Goal: Task Accomplishment & Management: Use online tool/utility

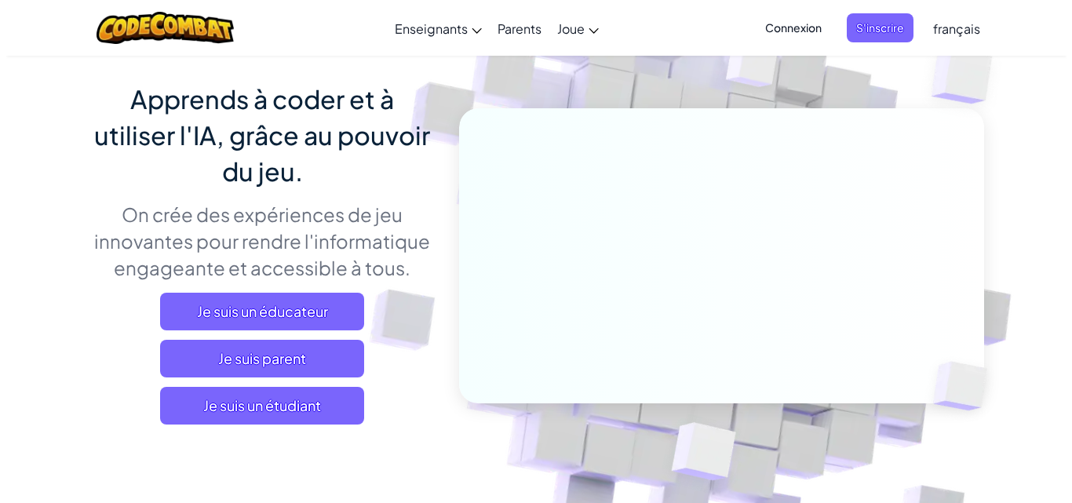
scroll to position [125, 0]
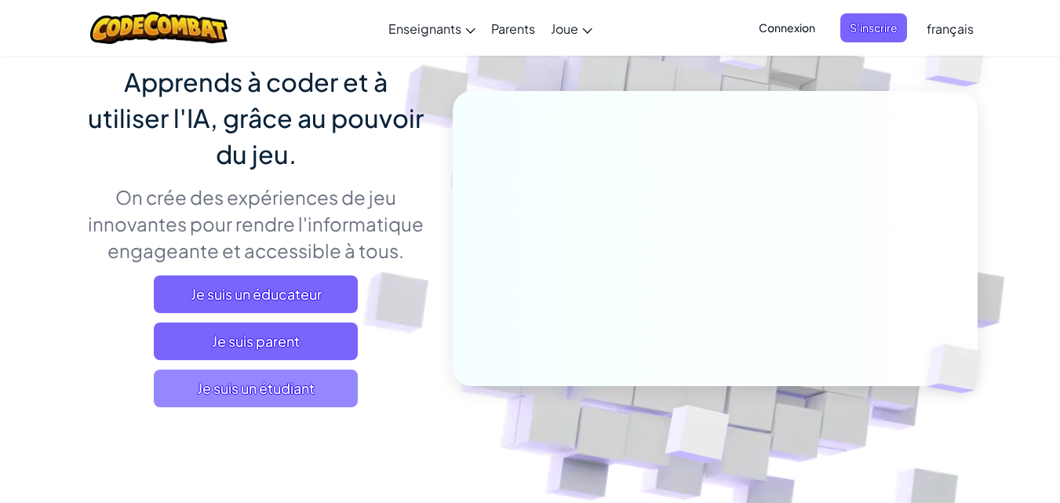
click at [299, 399] on span "Je suis un étudiant" at bounding box center [256, 389] width 204 height 38
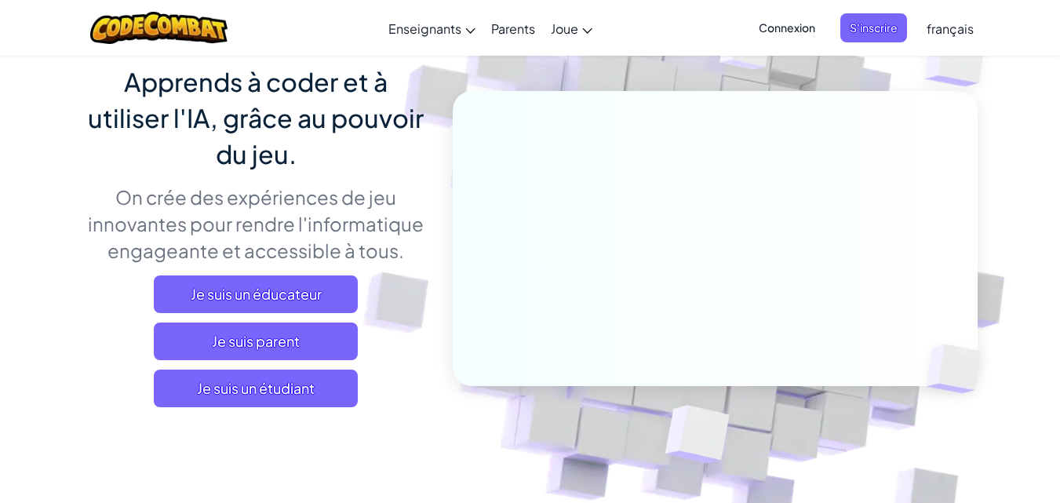
click at [936, 24] on span "français" at bounding box center [950, 28] width 47 height 16
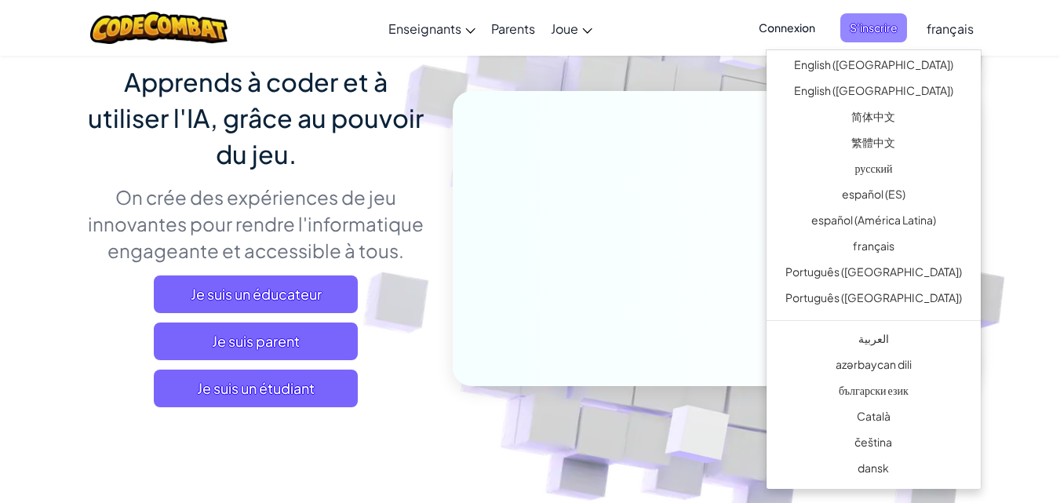
click at [854, 29] on span "S'inscrire" at bounding box center [874, 27] width 67 height 29
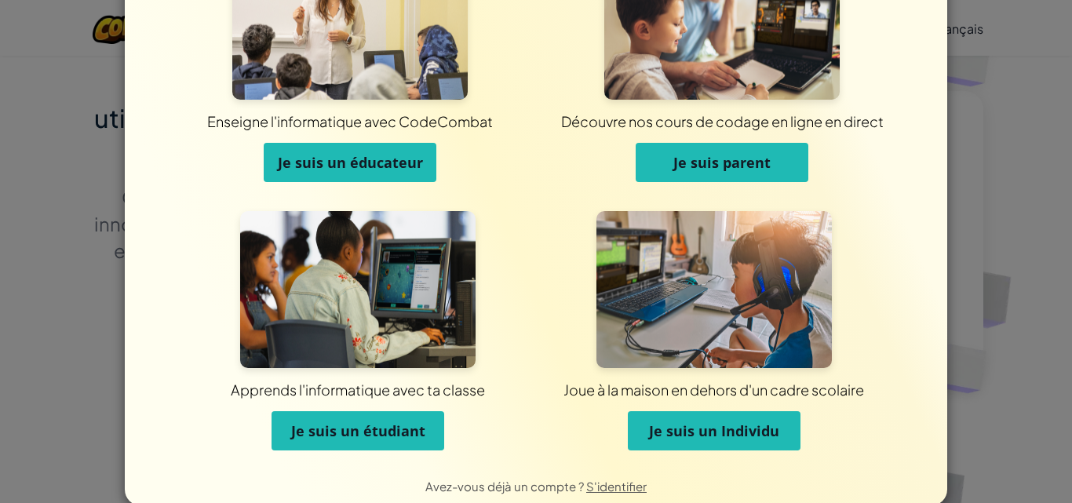
scroll to position [111, 0]
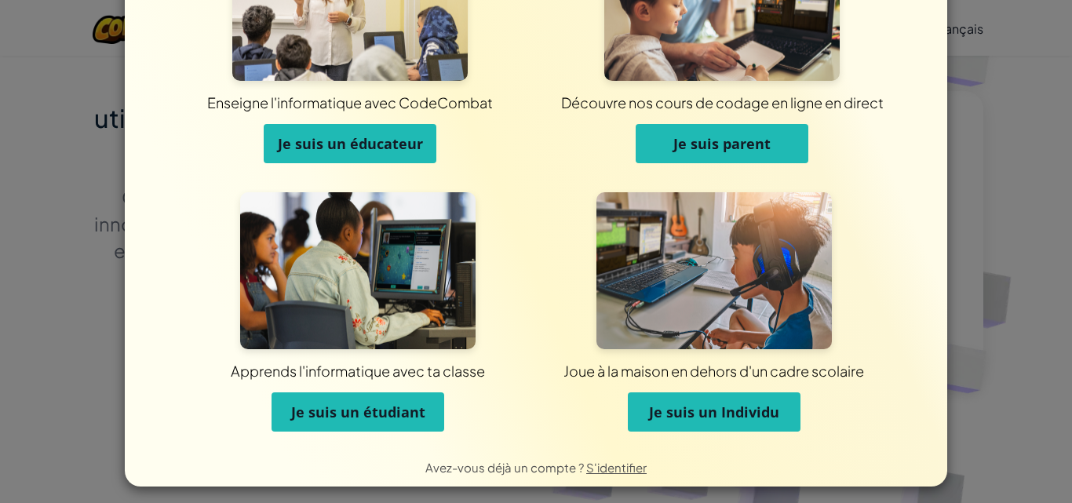
click at [717, 417] on span "Je suis un Individu" at bounding box center [714, 412] width 130 height 19
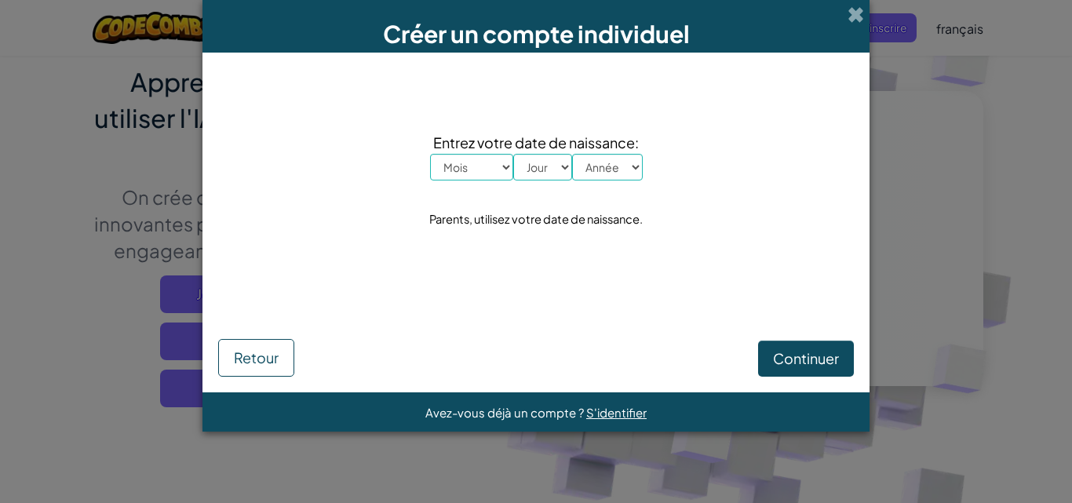
scroll to position [0, 0]
click at [503, 167] on select "Mois [PERSON_NAME] Mars Avril Mai Juin Juillet Août Septembre Octobre Novembre …" at bounding box center [471, 167] width 83 height 27
select select "6"
click at [430, 154] on select "Mois [PERSON_NAME] Mars Avril Mai Juin Juillet Août Septembre Octobre Novembre …" at bounding box center [471, 167] width 83 height 27
click at [554, 165] on select "Jour 1 2 3 4 5 6 7 8 9 10 11 12 13 14 15 16 17 18 19 20 21 22 23 24 25 26 27 28…" at bounding box center [542, 167] width 59 height 27
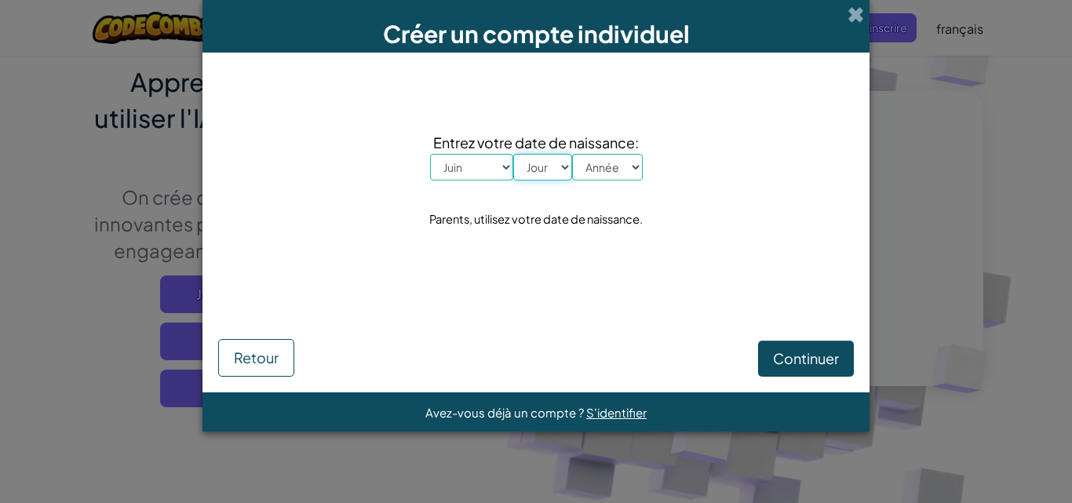
select select "16"
click at [513, 154] on select "Jour 1 2 3 4 5 6 7 8 9 10 11 12 13 14 15 16 17 18 19 20 21 22 23 24 25 26 27 28…" at bounding box center [542, 167] width 59 height 27
click at [615, 189] on div "Entrez votre date de naissance: Mois Janvier Février Mars Avril Mai Juin Juille…" at bounding box center [536, 180] width 636 height 224
click at [622, 173] on select "Année 2025 2024 2023 2022 2021 2020 2019 2018 2017 2016 2015 2014 2013 2012 201…" at bounding box center [607, 167] width 71 height 27
select select "1997"
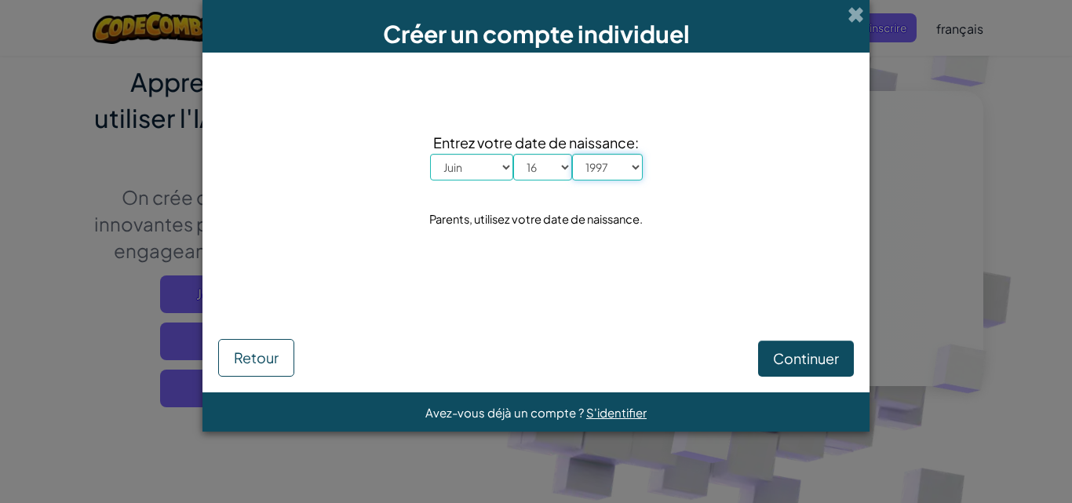
click at [572, 154] on select "Année 2025 2024 2023 2022 2021 2020 2019 2018 2017 2016 2015 2014 2013 2012 201…" at bounding box center [607, 167] width 71 height 27
click at [829, 362] on span "Continuer" at bounding box center [806, 358] width 66 height 18
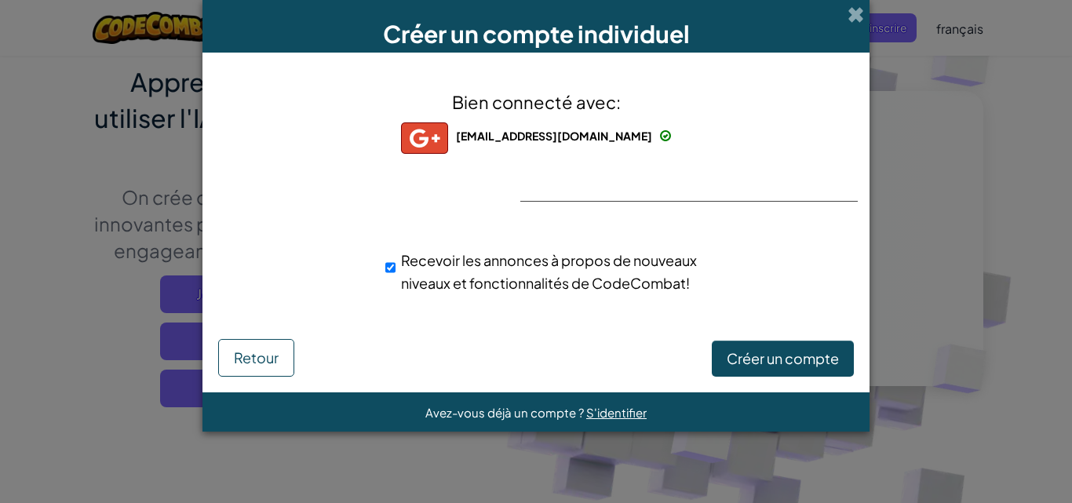
click at [463, 260] on span "Recevoir les annonces à propos de nouveaux niveaux et fonctionnalités de CodeCo…" at bounding box center [549, 271] width 296 height 41
click at [396, 260] on input "Recevoir les annonces à propos de nouveaux niveaux et fonctionnalités de CodeCo…" at bounding box center [390, 267] width 10 height 31
checkbox input "false"
click at [755, 357] on span "Créer un compte" at bounding box center [783, 358] width 112 height 18
click at [844, 170] on div "Bien connecté avec: mikeambassa@gmail.com mikeambassa@gmail.com mikeambassa+gpl…" at bounding box center [536, 201] width 628 height 266
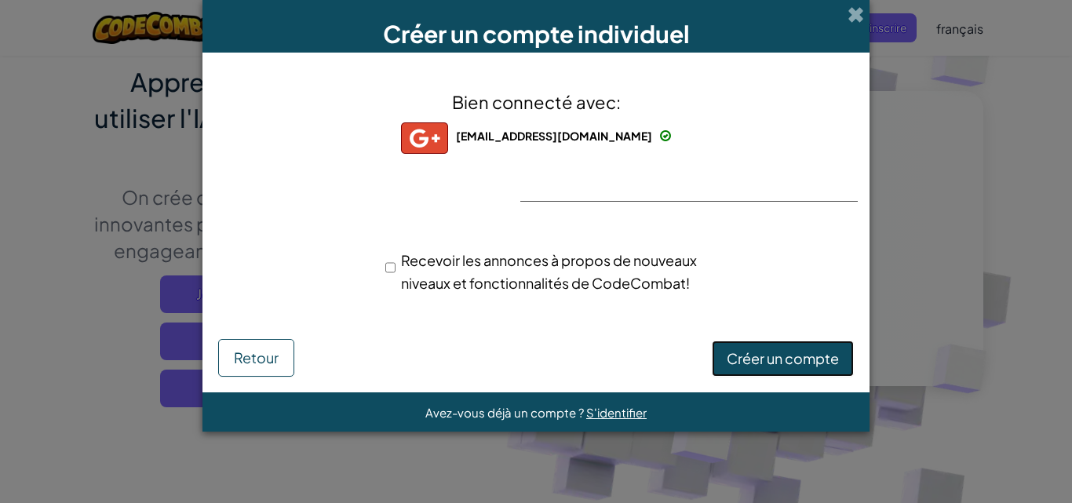
click at [814, 362] on button "Créer un compte" at bounding box center [783, 359] width 142 height 36
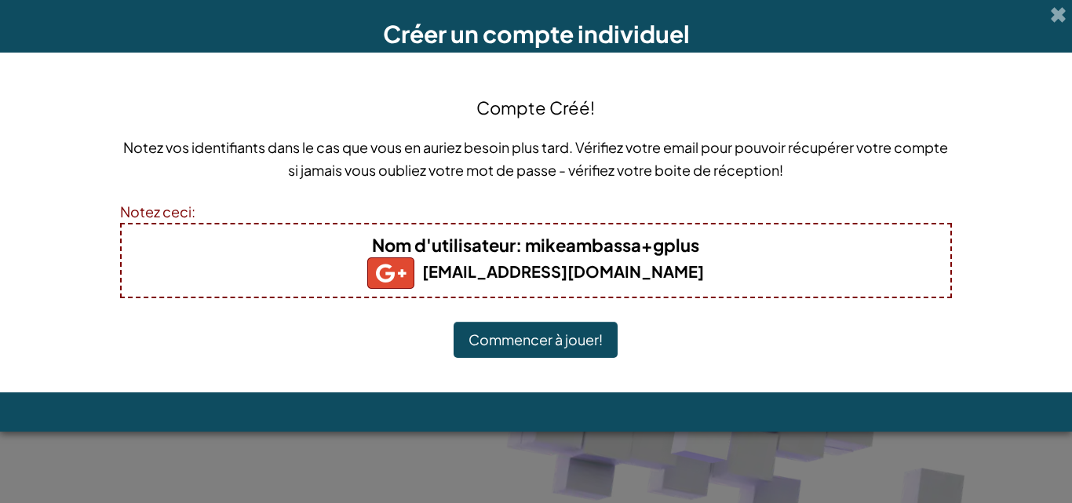
click at [567, 348] on button "Commencer à jouer!" at bounding box center [536, 340] width 164 height 36
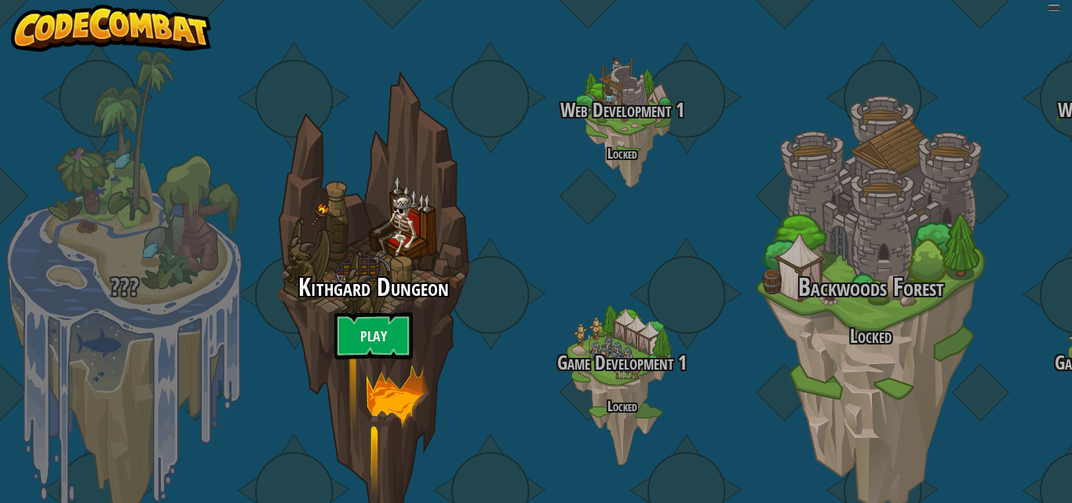
select select "fr"
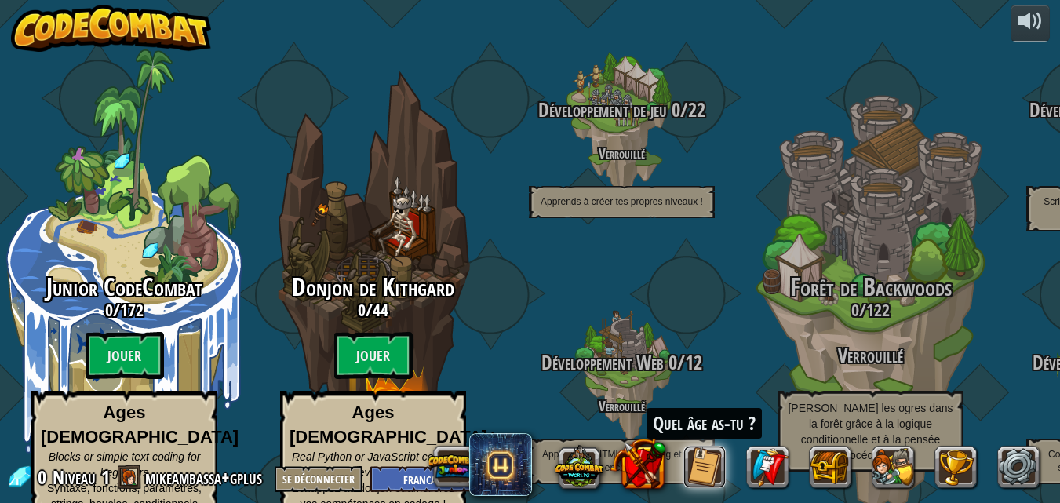
click at [714, 465] on button at bounding box center [705, 467] width 42 height 42
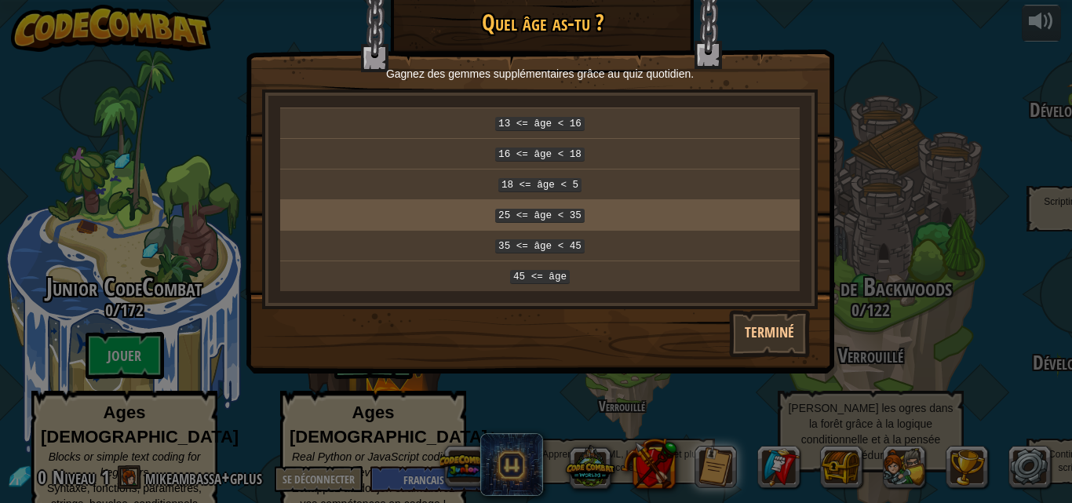
click at [553, 209] on code "25 <= âge < 35" at bounding box center [539, 216] width 89 height 14
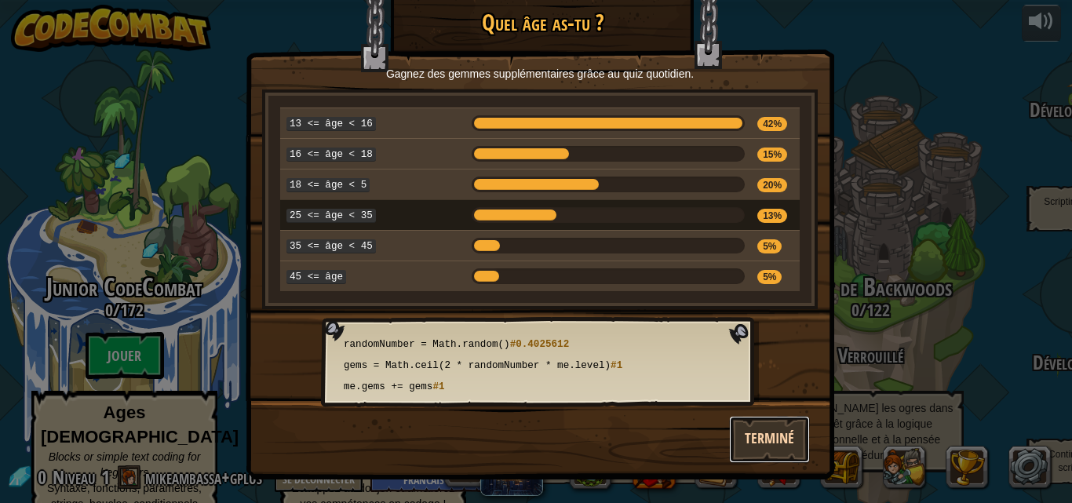
click at [772, 429] on button "Terminé" at bounding box center [769, 439] width 81 height 47
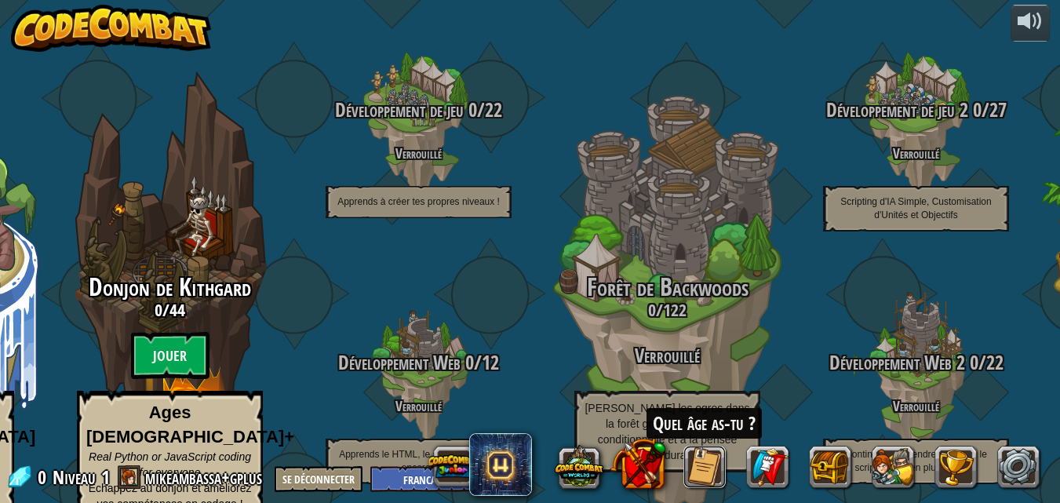
scroll to position [5, 0]
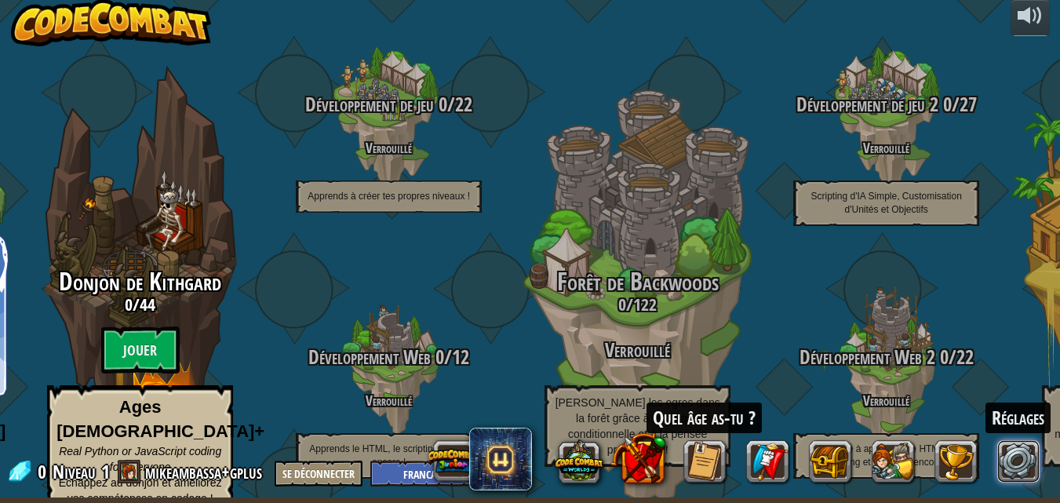
click at [1013, 467] on link at bounding box center [1019, 461] width 42 height 42
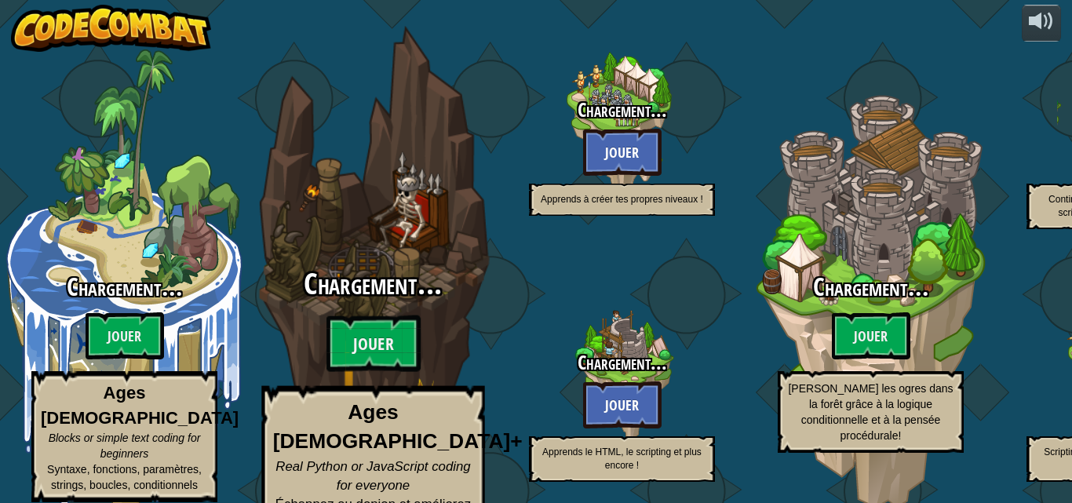
select select "fr"
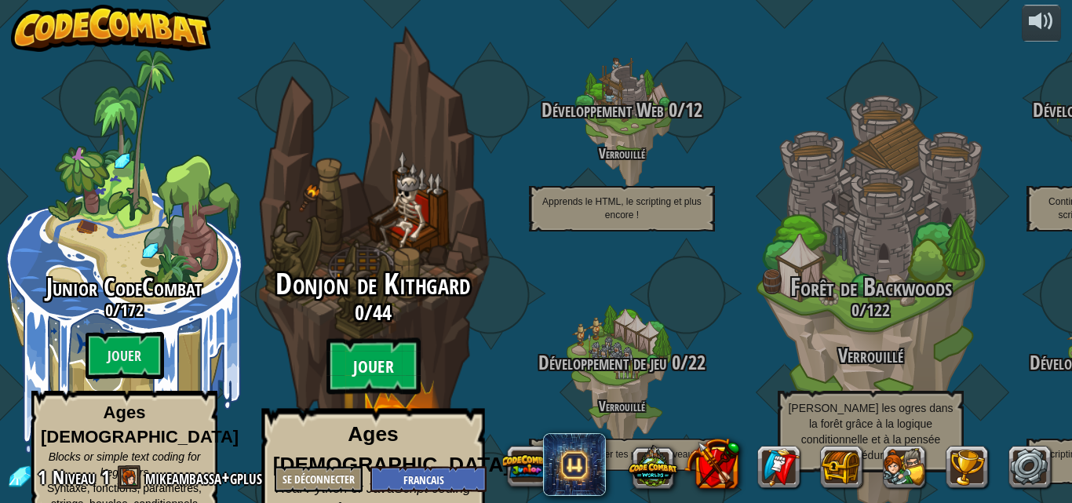
click at [400, 338] on btn "Jouer" at bounding box center [374, 366] width 94 height 57
select select "fr"
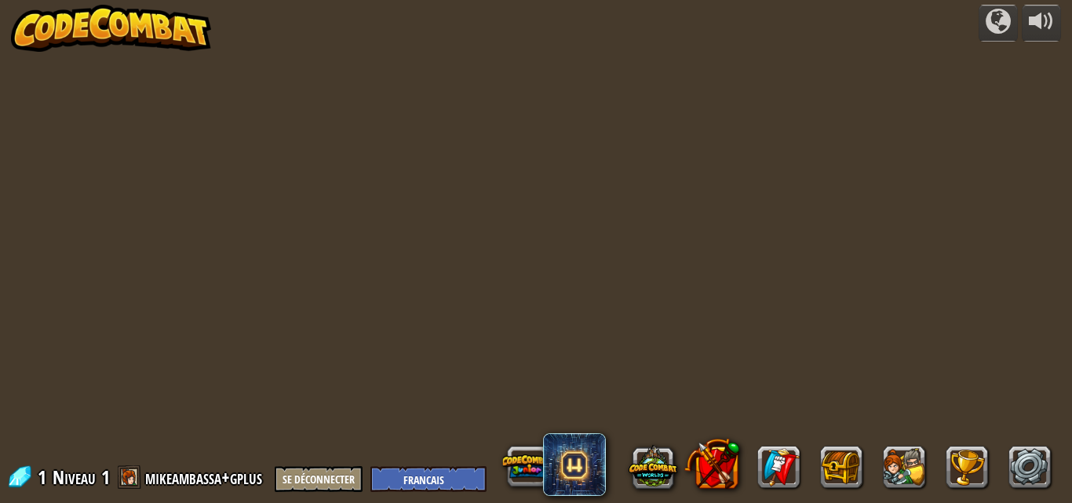
select select "fr"
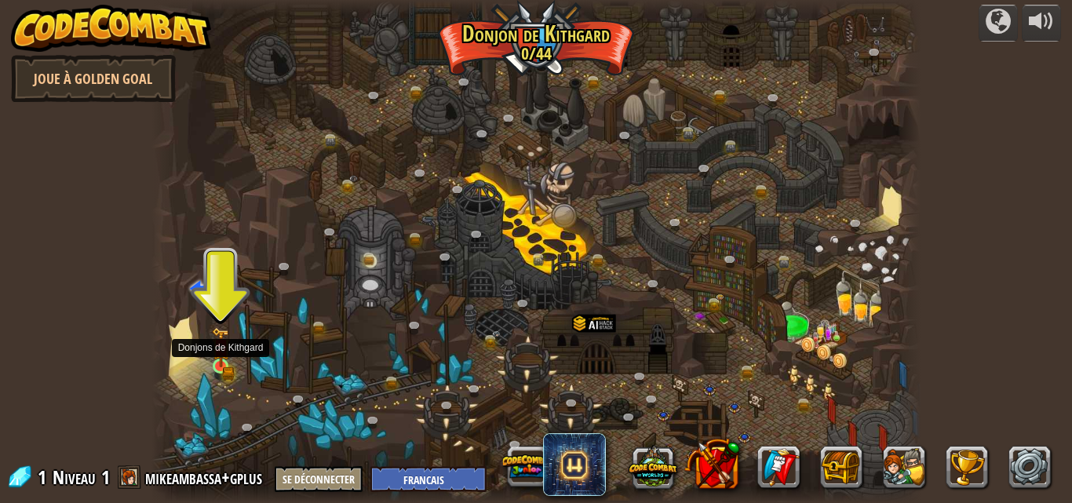
click at [225, 362] on img at bounding box center [221, 347] width 18 height 40
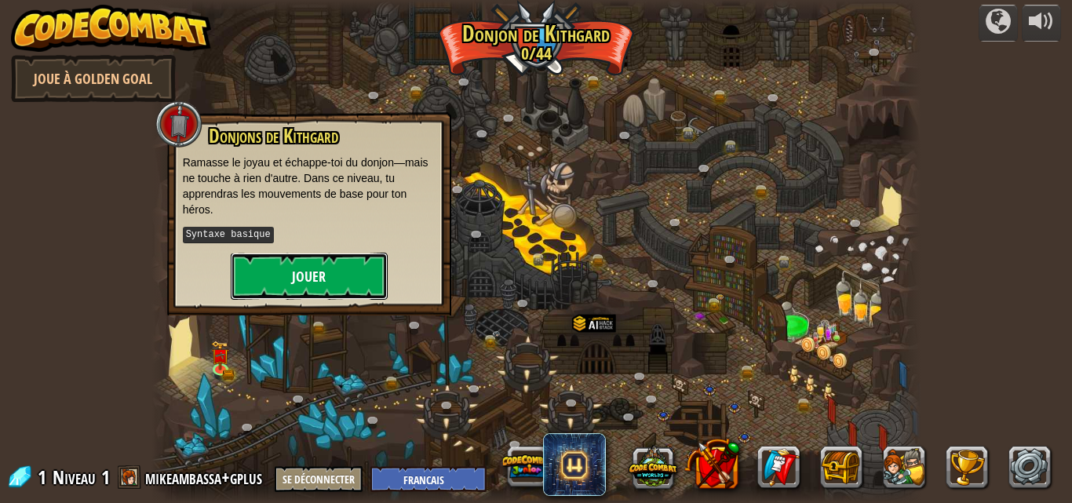
click at [336, 268] on button "Jouer" at bounding box center [309, 276] width 157 height 47
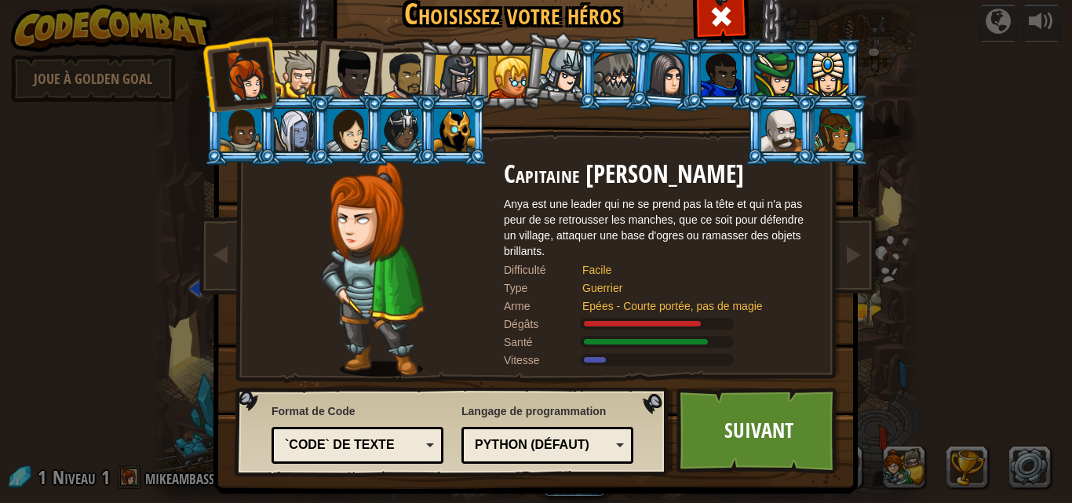
click at [613, 443] on div "Python (Défaut)" at bounding box center [547, 445] width 151 height 24
click at [286, 57] on div at bounding box center [298, 74] width 48 height 48
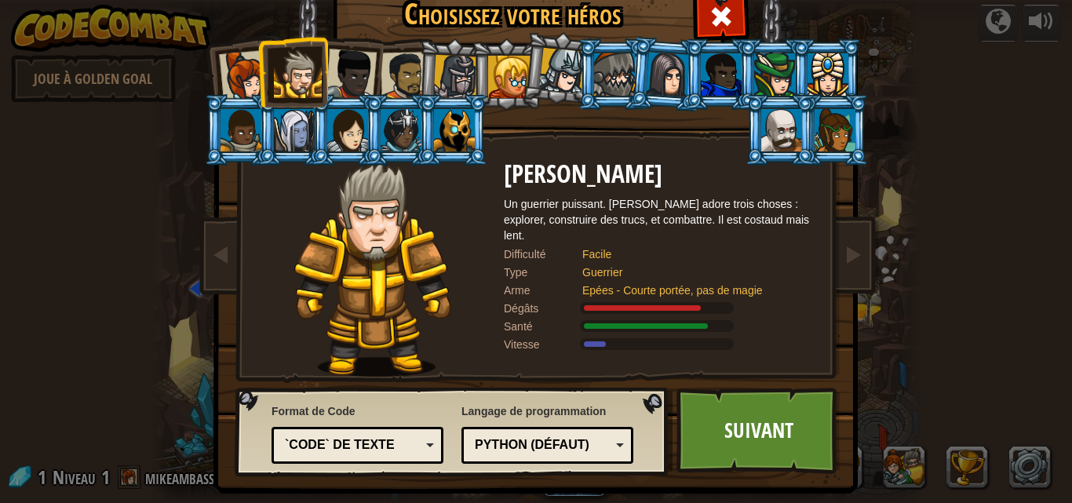
click at [257, 64] on li at bounding box center [292, 71] width 71 height 71
click at [238, 79] on div at bounding box center [245, 76] width 52 height 52
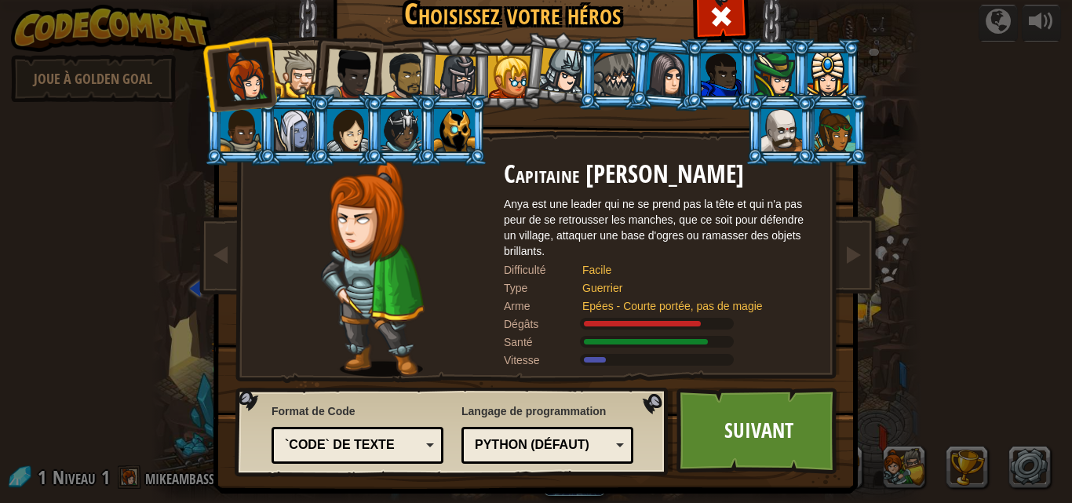
click at [298, 75] on div at bounding box center [298, 74] width 48 height 48
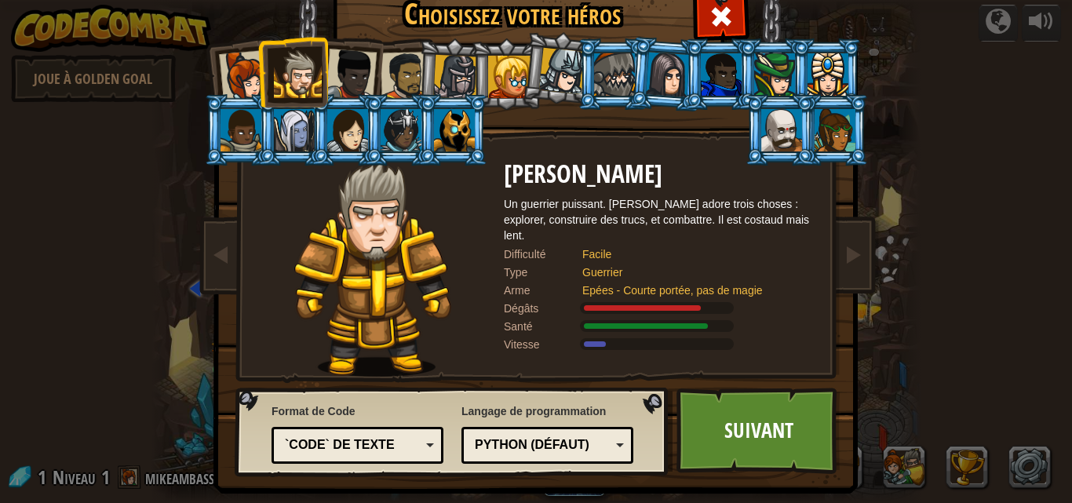
click at [326, 69] on div at bounding box center [351, 75] width 52 height 52
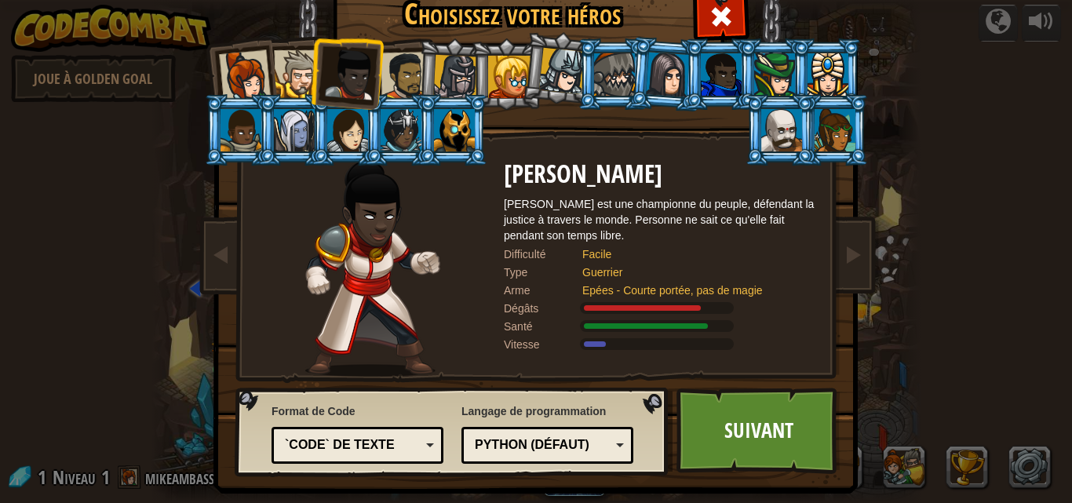
click at [392, 69] on div at bounding box center [405, 76] width 49 height 49
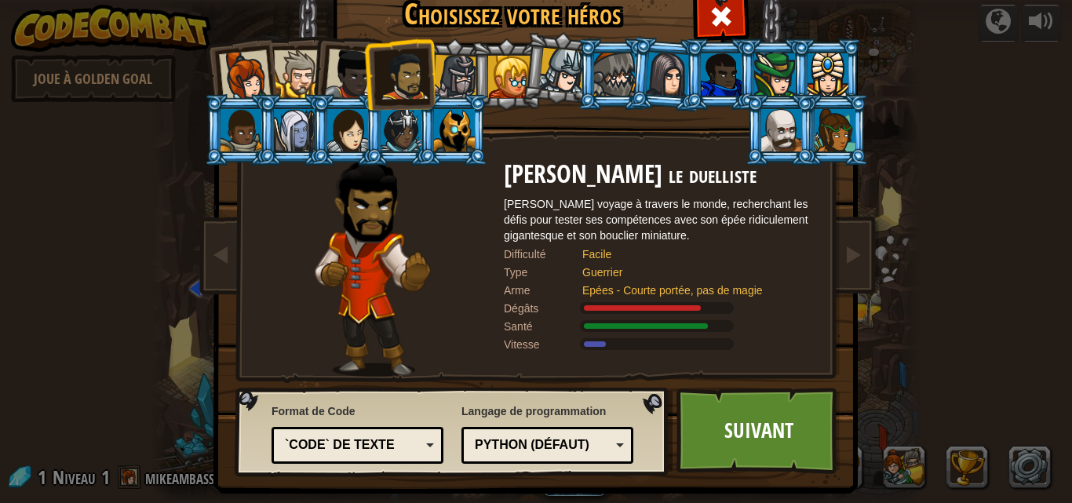
click at [471, 65] on li at bounding box center [506, 73] width 71 height 71
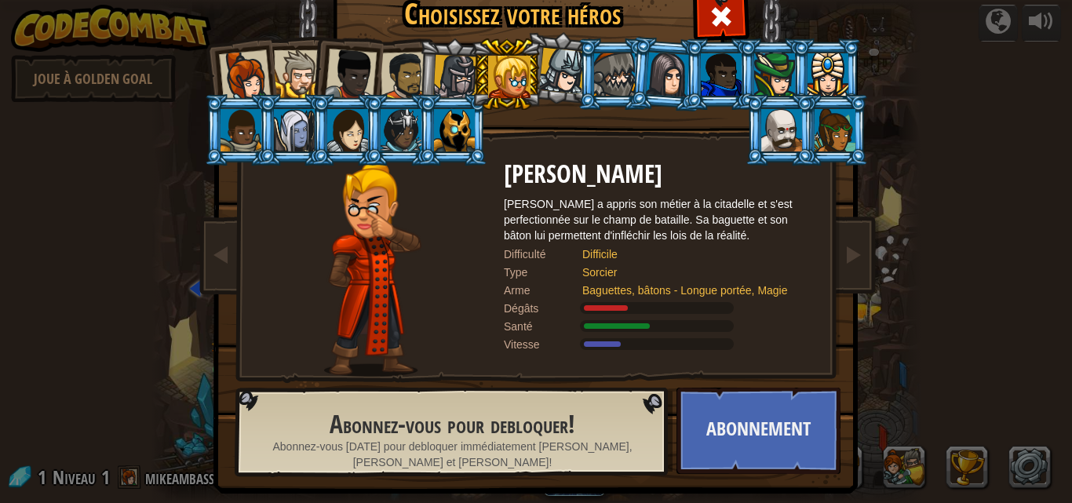
click at [713, 68] on div at bounding box center [721, 74] width 41 height 42
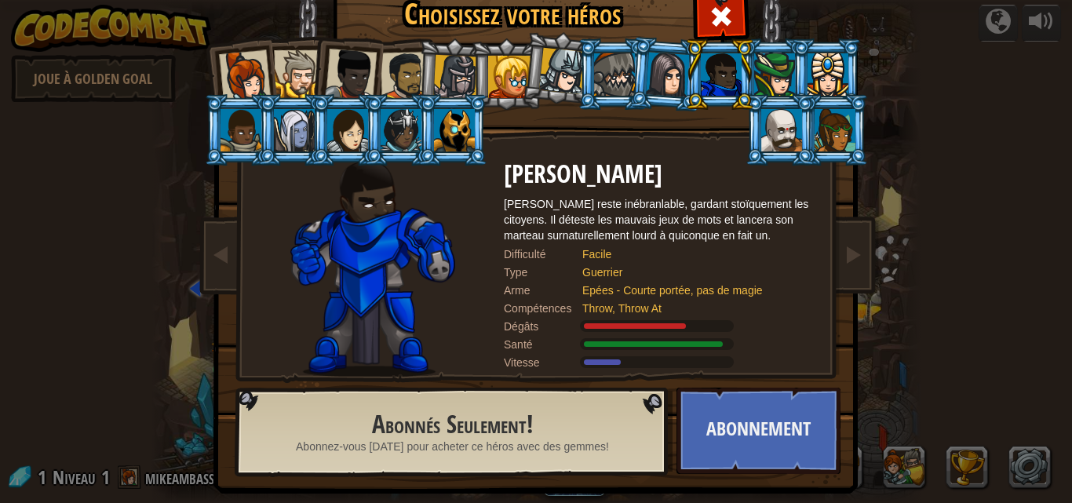
click at [231, 135] on div at bounding box center [241, 130] width 41 height 42
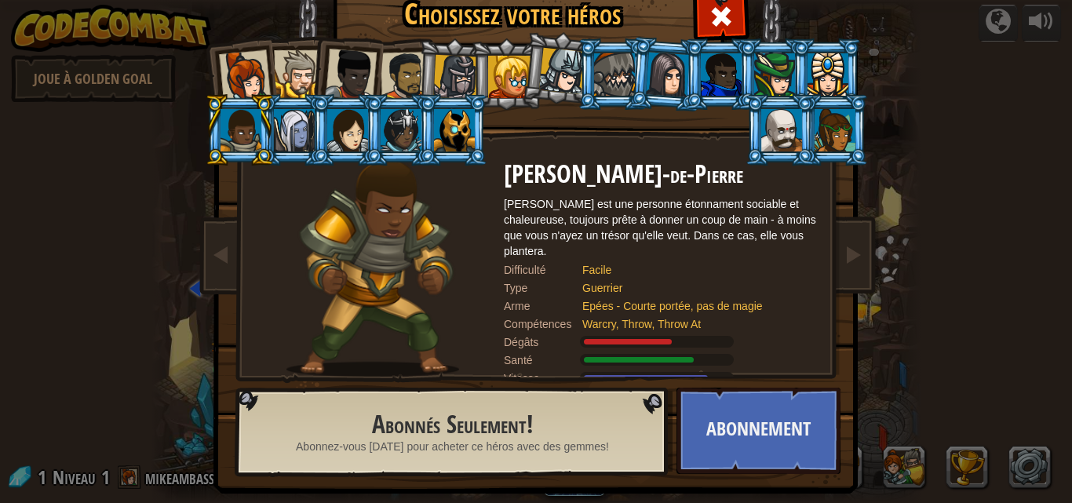
click at [547, 70] on div at bounding box center [562, 71] width 46 height 46
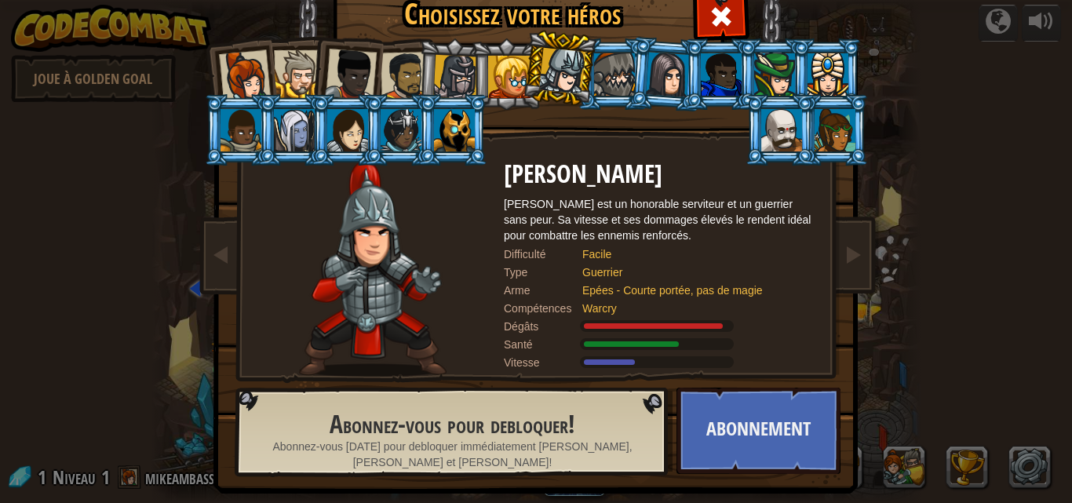
click at [488, 71] on div at bounding box center [509, 77] width 42 height 42
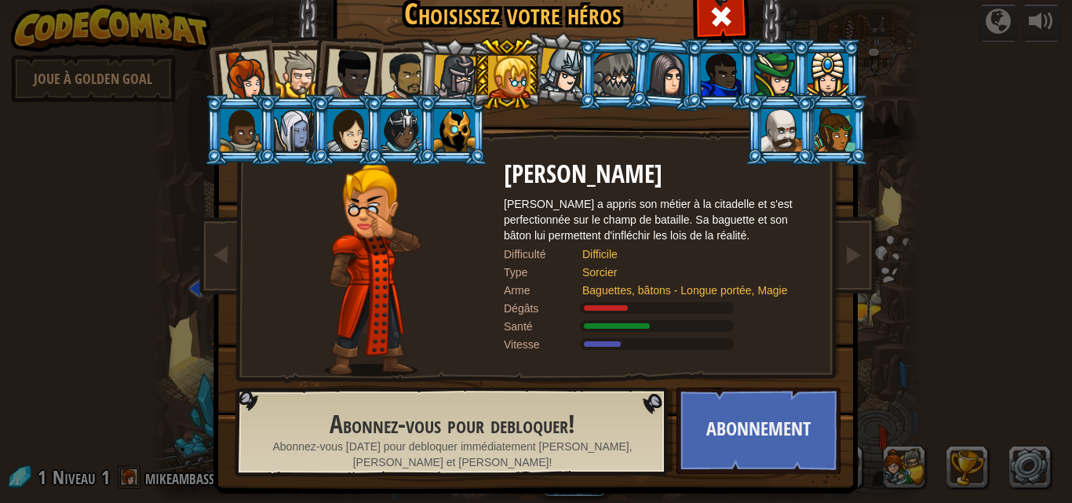
click at [452, 81] on div at bounding box center [455, 77] width 45 height 45
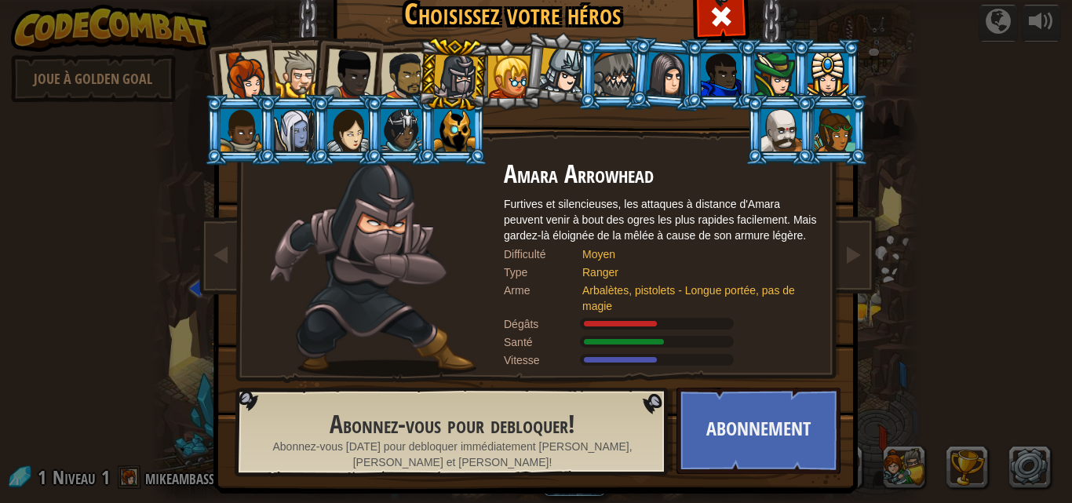
click at [393, 73] on div at bounding box center [405, 76] width 49 height 49
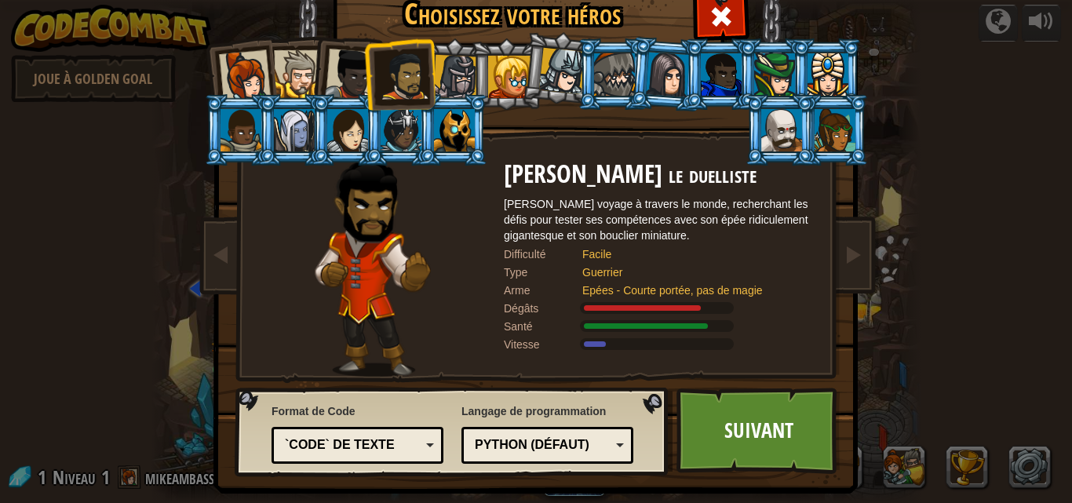
click at [341, 68] on div at bounding box center [351, 75] width 52 height 52
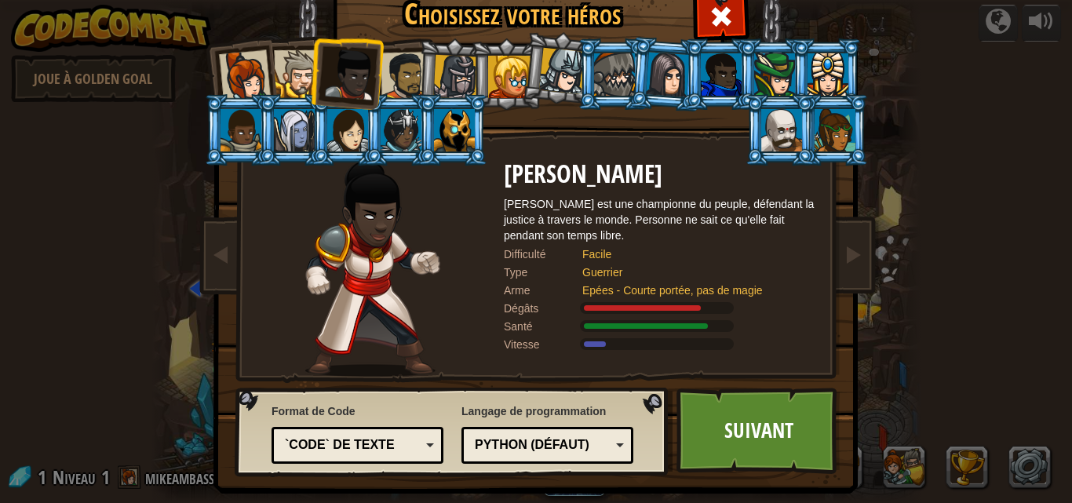
click at [283, 78] on div at bounding box center [298, 74] width 48 height 48
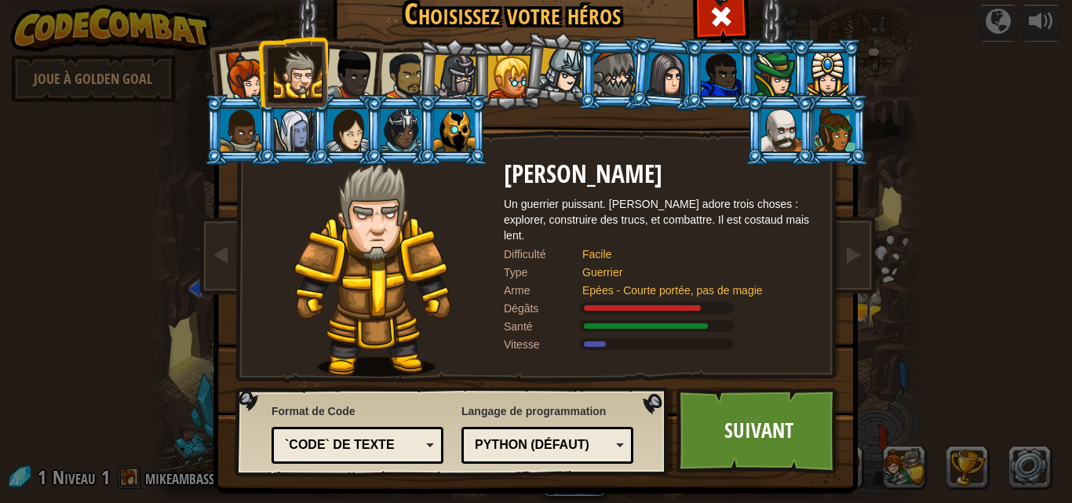
click at [274, 78] on div at bounding box center [298, 74] width 48 height 48
click at [248, 79] on div at bounding box center [245, 76] width 52 height 52
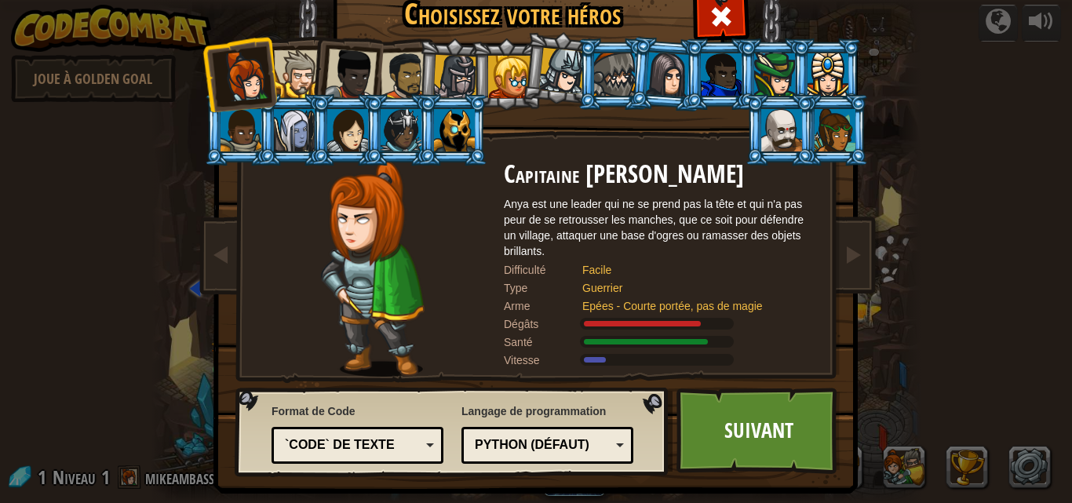
click at [334, 75] on div at bounding box center [351, 75] width 52 height 52
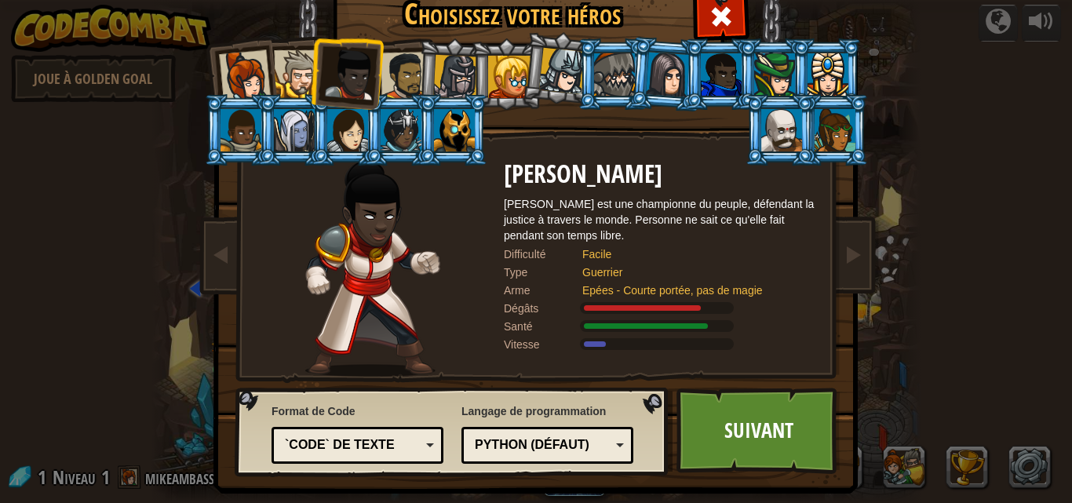
click at [354, 71] on div at bounding box center [351, 75] width 52 height 52
click at [381, 70] on div at bounding box center [405, 76] width 49 height 49
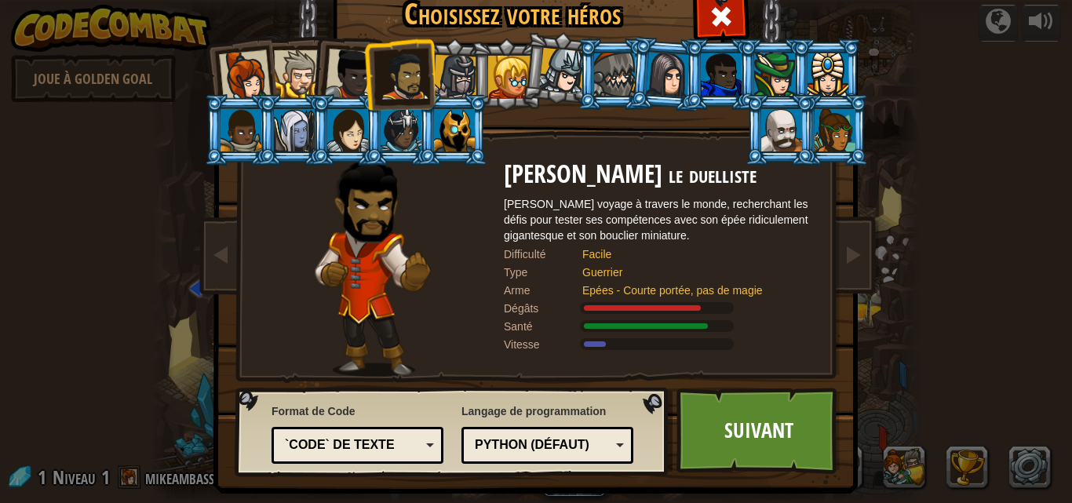
click at [616, 443] on div "Python (Défaut)" at bounding box center [547, 445] width 151 height 24
click at [772, 425] on link "Suivant" at bounding box center [759, 431] width 164 height 86
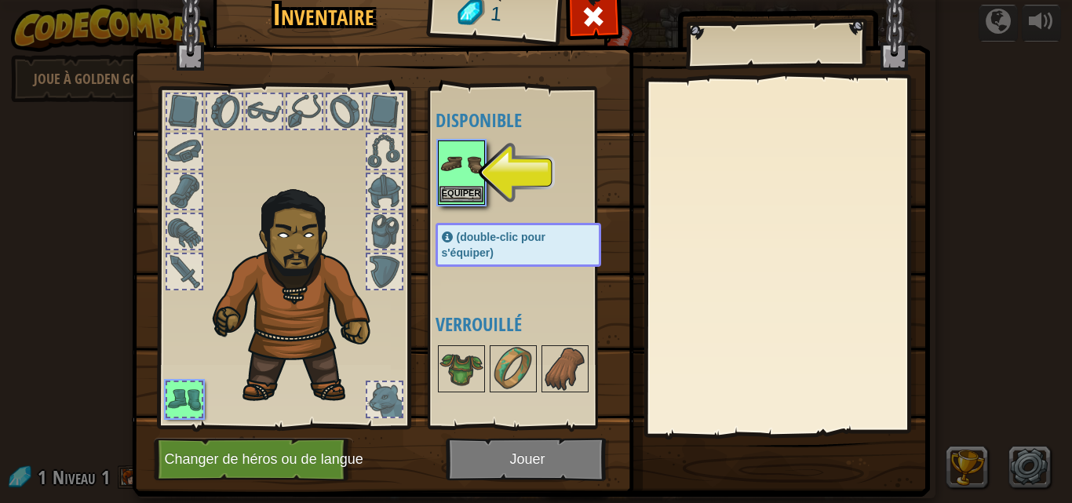
click at [461, 170] on img at bounding box center [462, 164] width 44 height 44
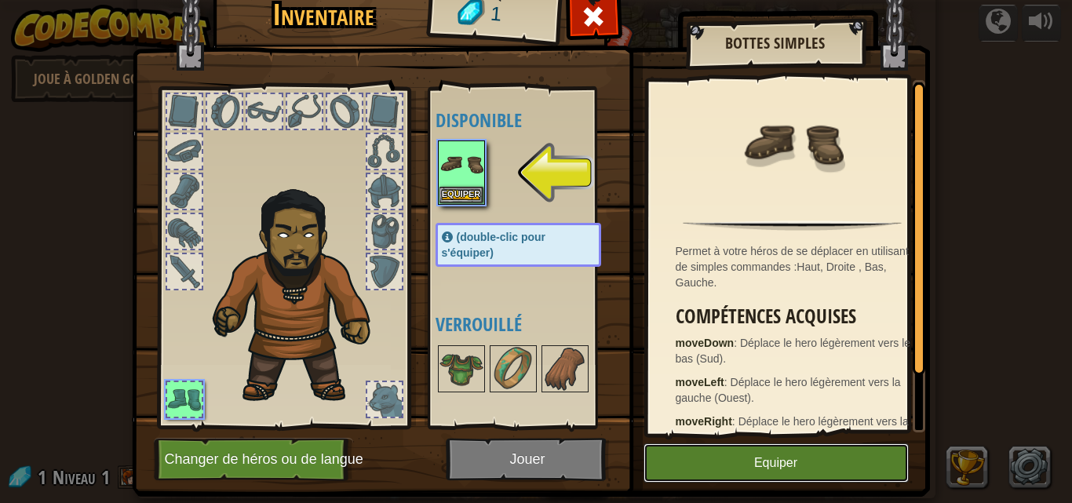
click at [787, 465] on button "Equiper" at bounding box center [776, 462] width 265 height 39
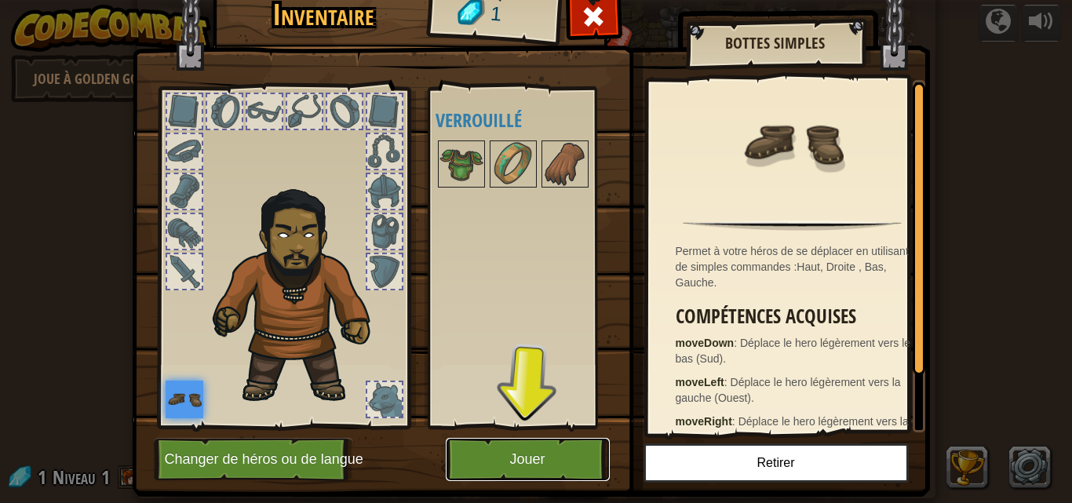
click at [536, 459] on button "Jouer" at bounding box center [528, 459] width 164 height 43
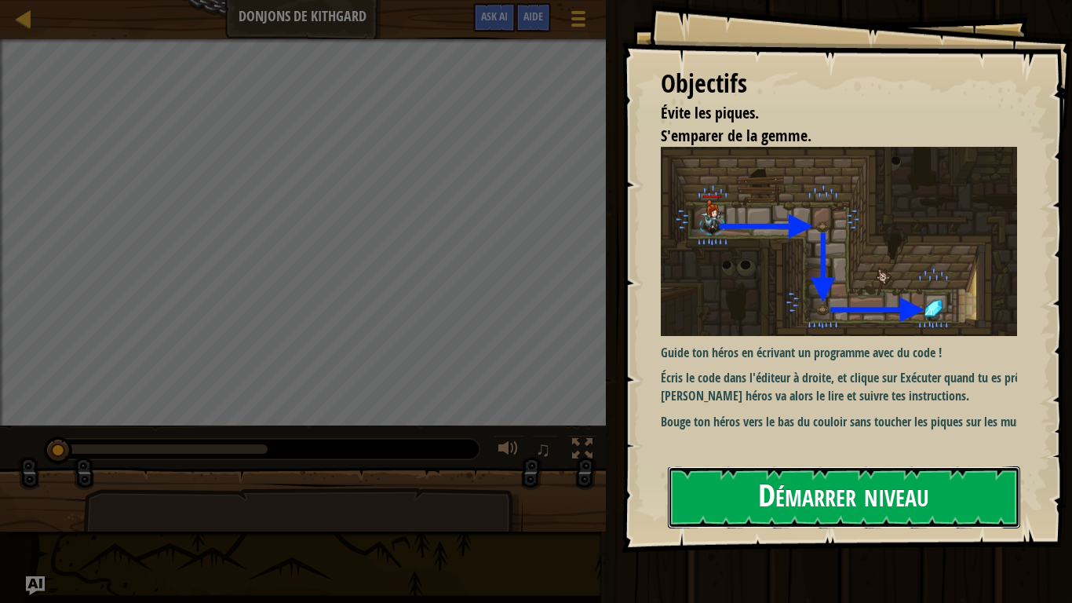
click at [786, 502] on button "Démarrer niveau" at bounding box center [844, 497] width 352 height 62
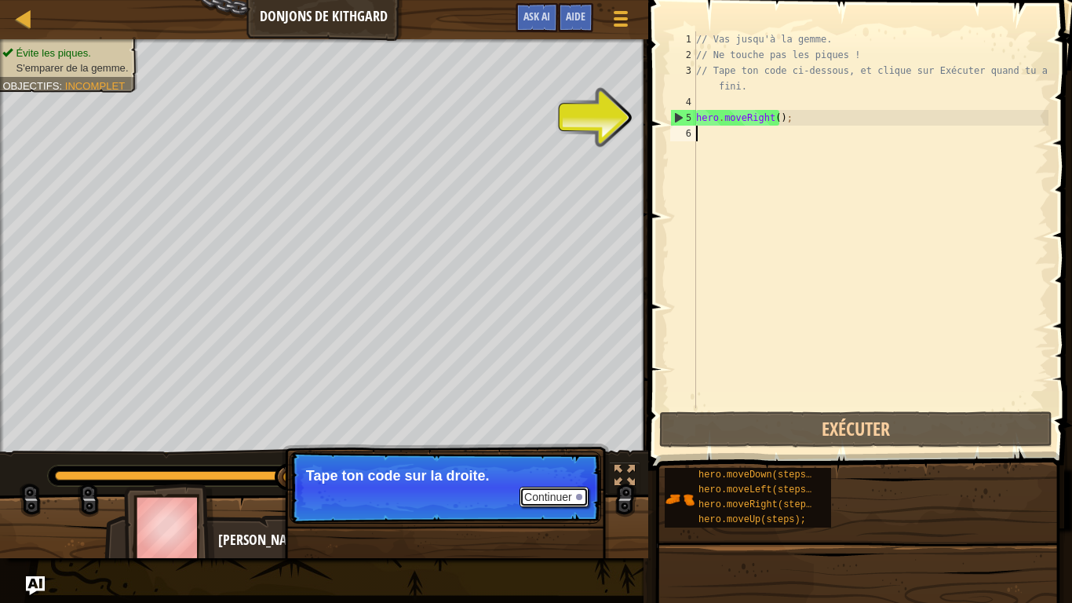
click at [551, 500] on button "Continuer" at bounding box center [554, 497] width 69 height 20
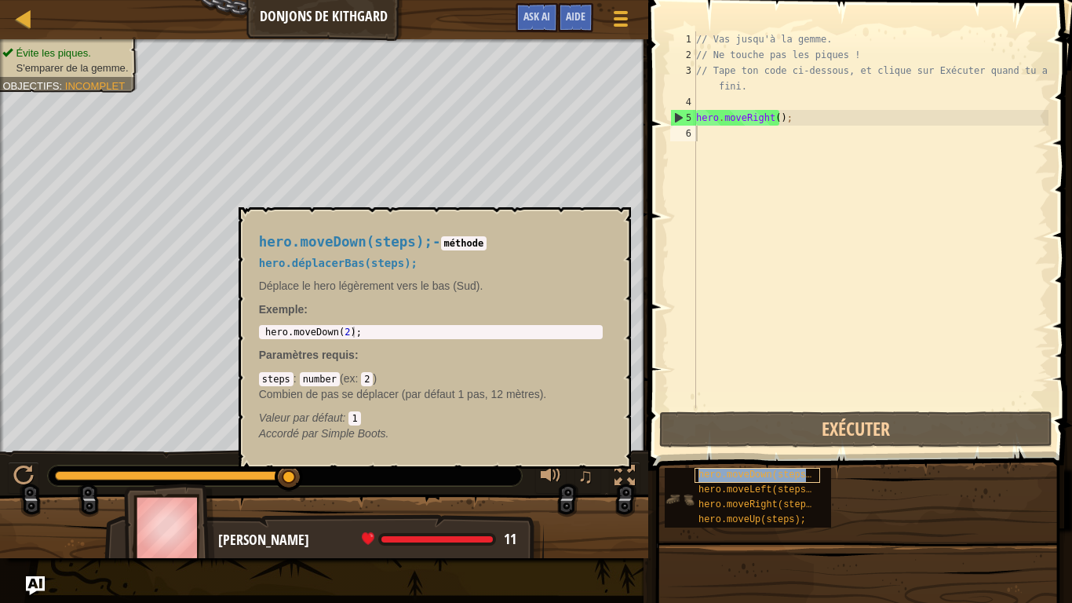
click at [773, 474] on span "hero.moveDown(steps);" at bounding box center [758, 474] width 119 height 11
click at [780, 475] on span "hero.moveDown(steps);" at bounding box center [758, 474] width 119 height 11
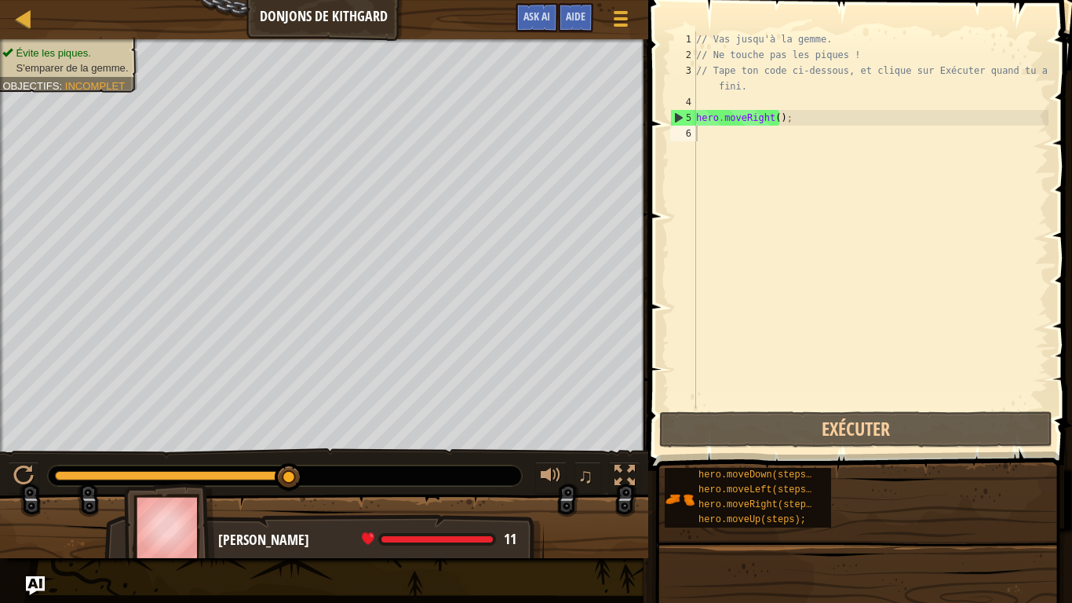
click at [801, 127] on div "// Vas jusqu'à la gemme. // Ne touche pas les piques ! // Tape ton code ci-dess…" at bounding box center [871, 235] width 356 height 408
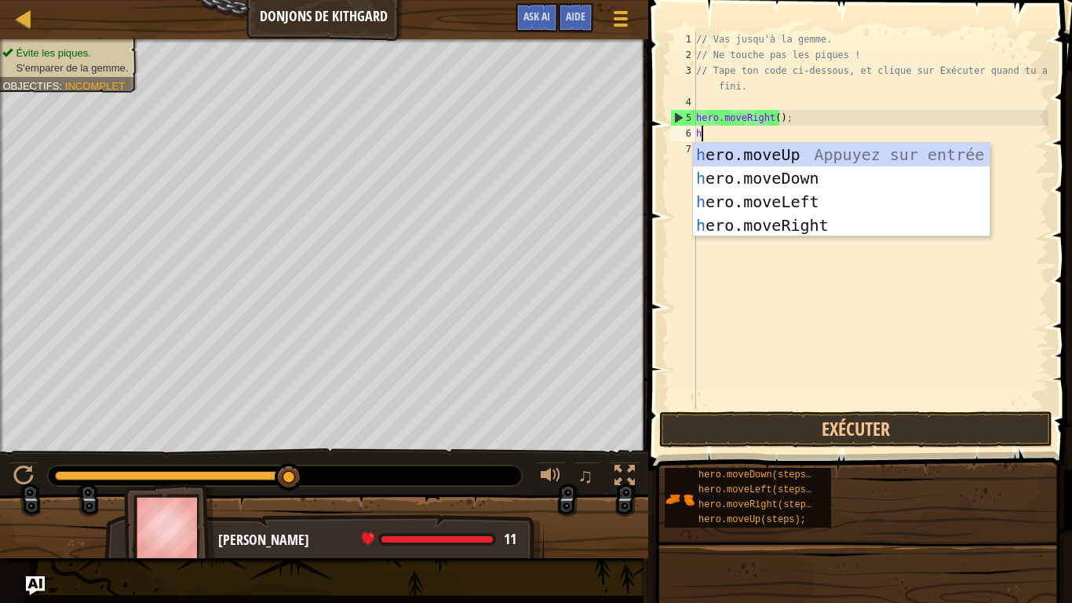
scroll to position [7, 0]
type textarea "her"
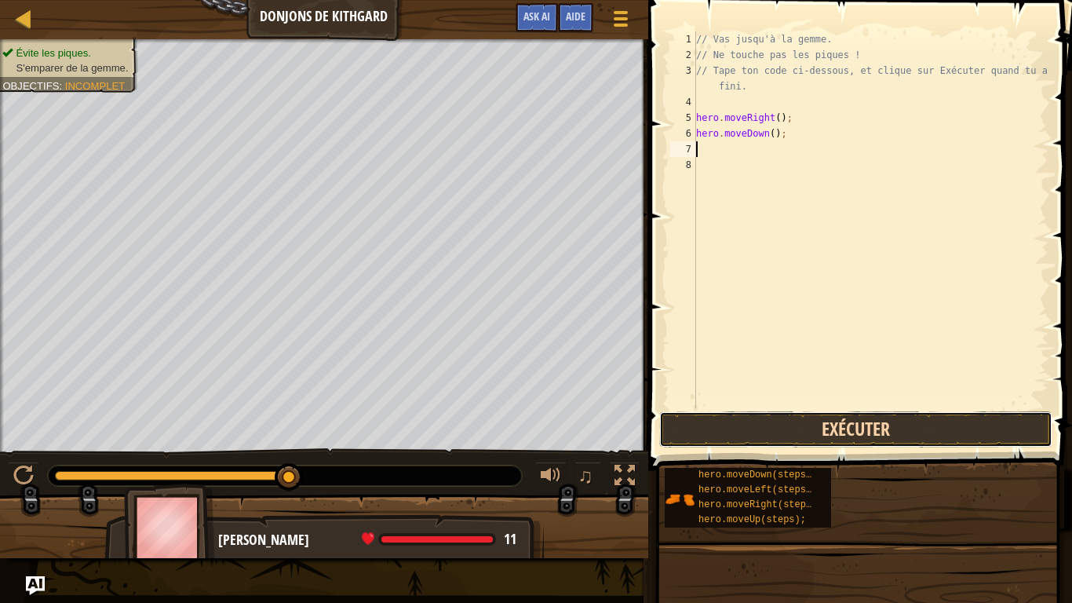
click at [904, 416] on button "Exécuter" at bounding box center [855, 429] width 393 height 36
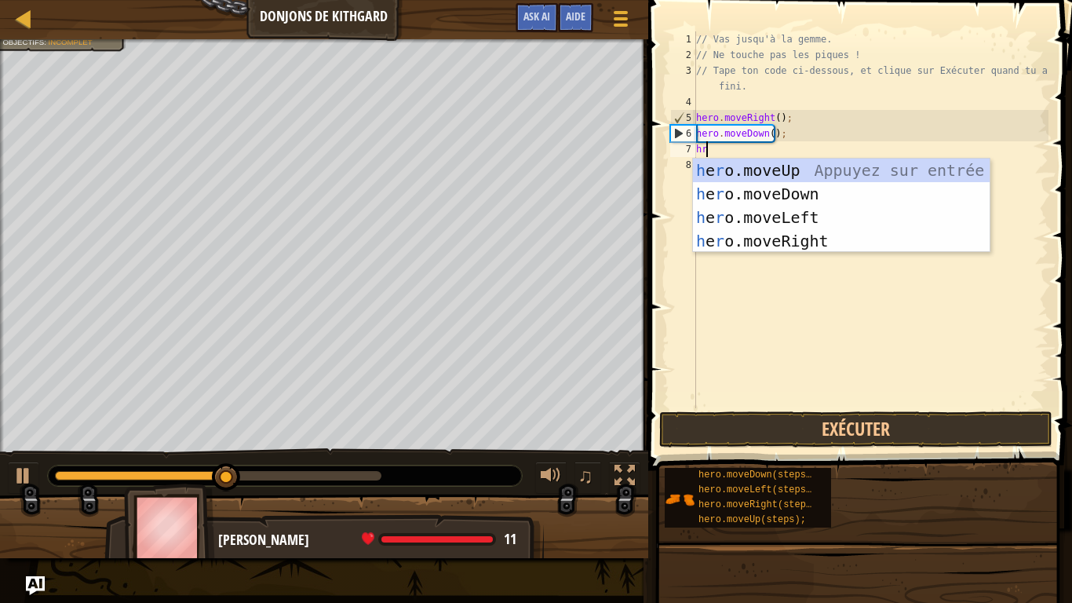
type textarea "hre"
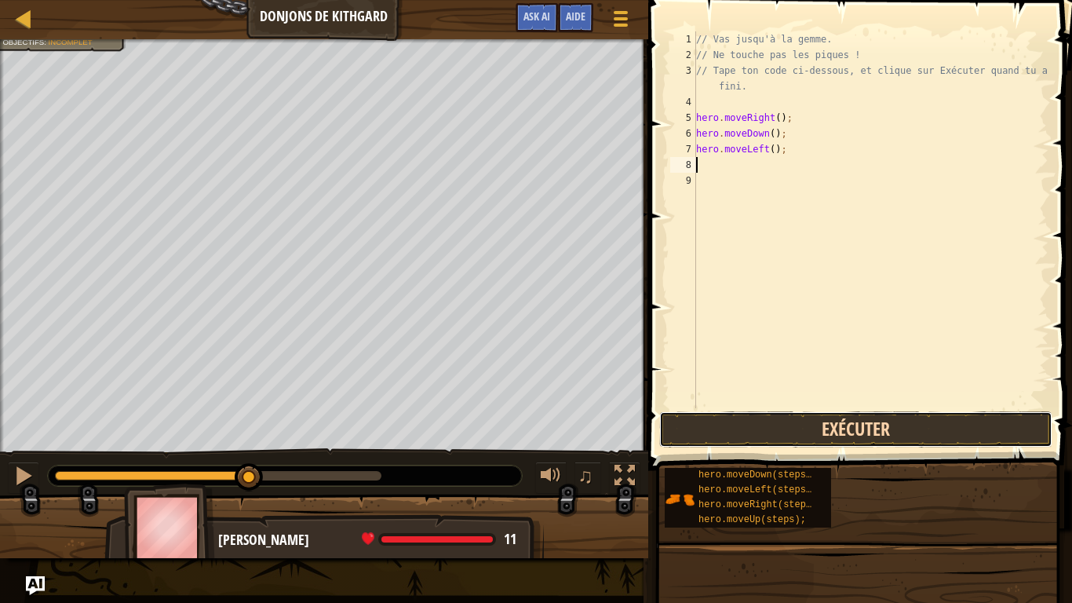
click at [889, 427] on button "Exécuter" at bounding box center [855, 429] width 393 height 36
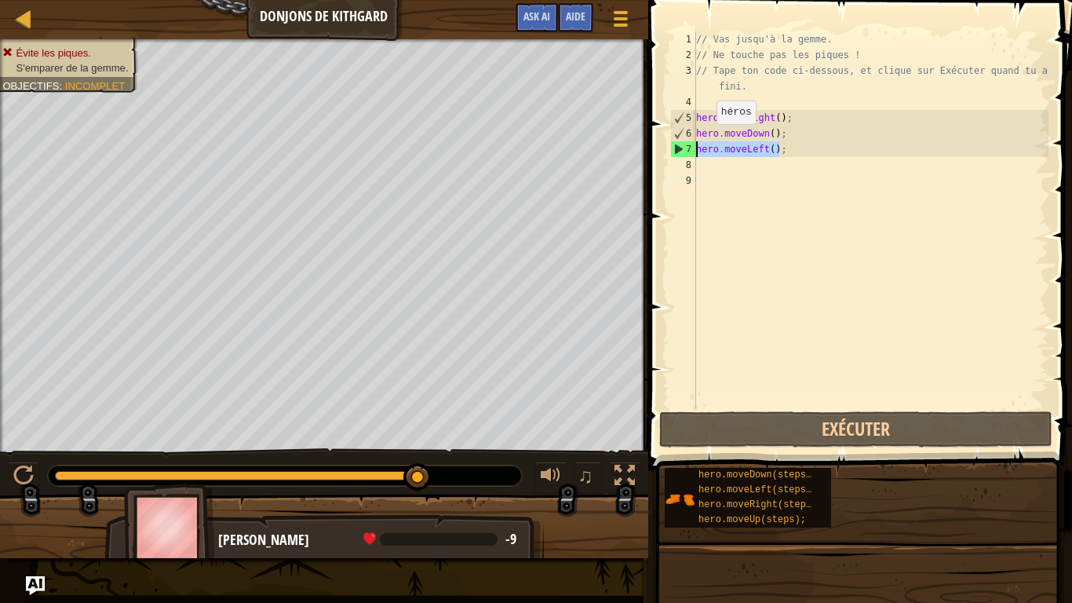
drag, startPoint x: 783, startPoint y: 152, endPoint x: 650, endPoint y: 141, distance: 133.9
click at [650, 141] on div "1 2 3 4 5 6 7 8 9 // Vas jusqu'à la gemme. // Ne touche pas les piques ! // Tap…" at bounding box center [858, 266] width 429 height 516
type textarea "hero.moveLeft();"
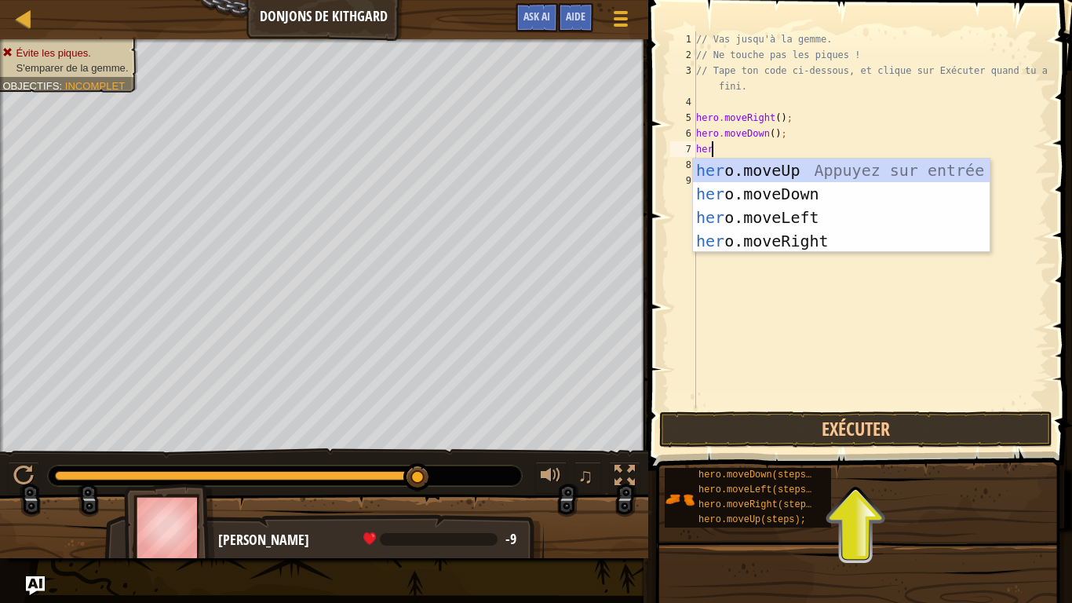
type textarea "heroo"
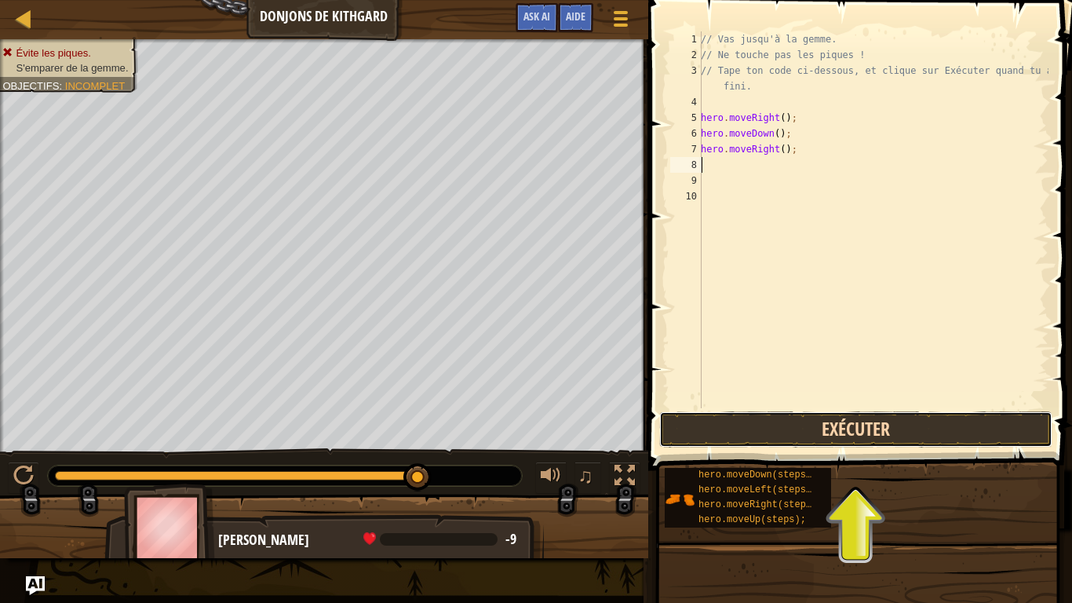
click at [902, 423] on button "Exécuter" at bounding box center [855, 429] width 393 height 36
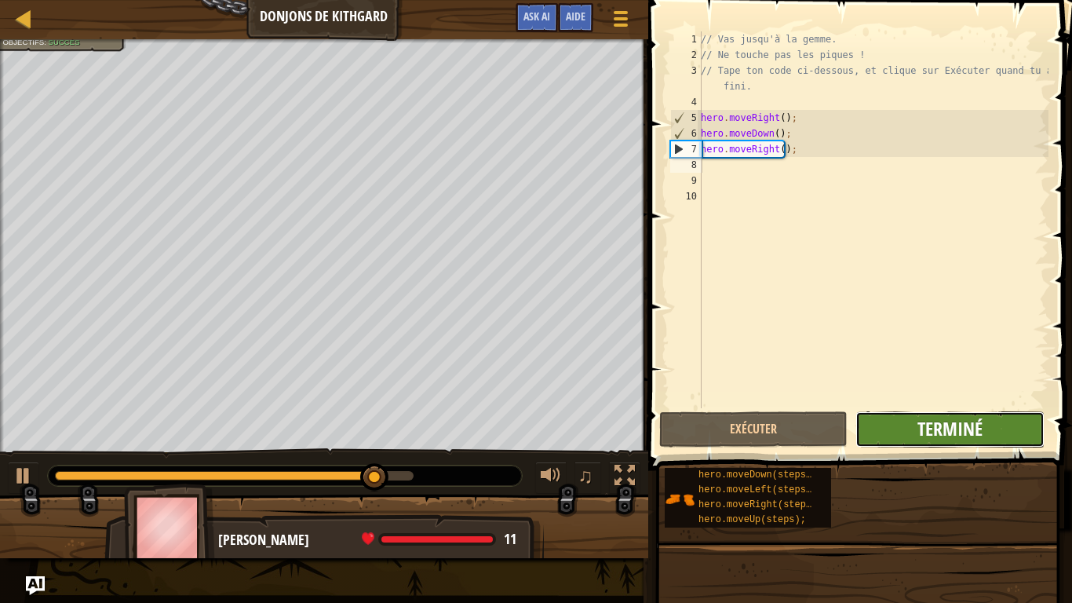
click at [936, 423] on span "Terminé" at bounding box center [950, 428] width 65 height 25
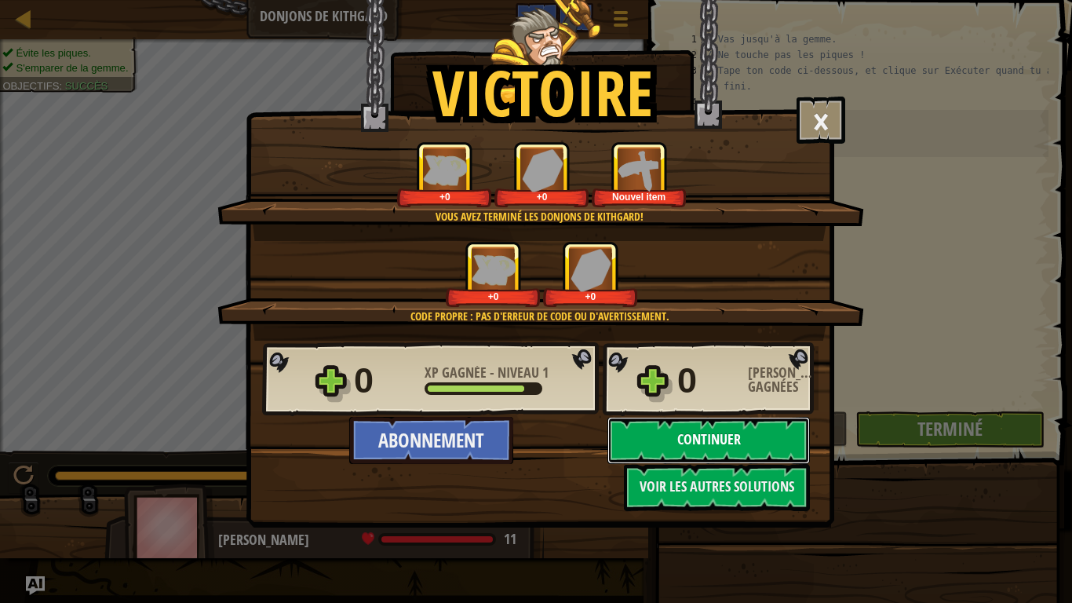
click at [684, 427] on button "Continuer" at bounding box center [709, 440] width 203 height 47
select select "fr"
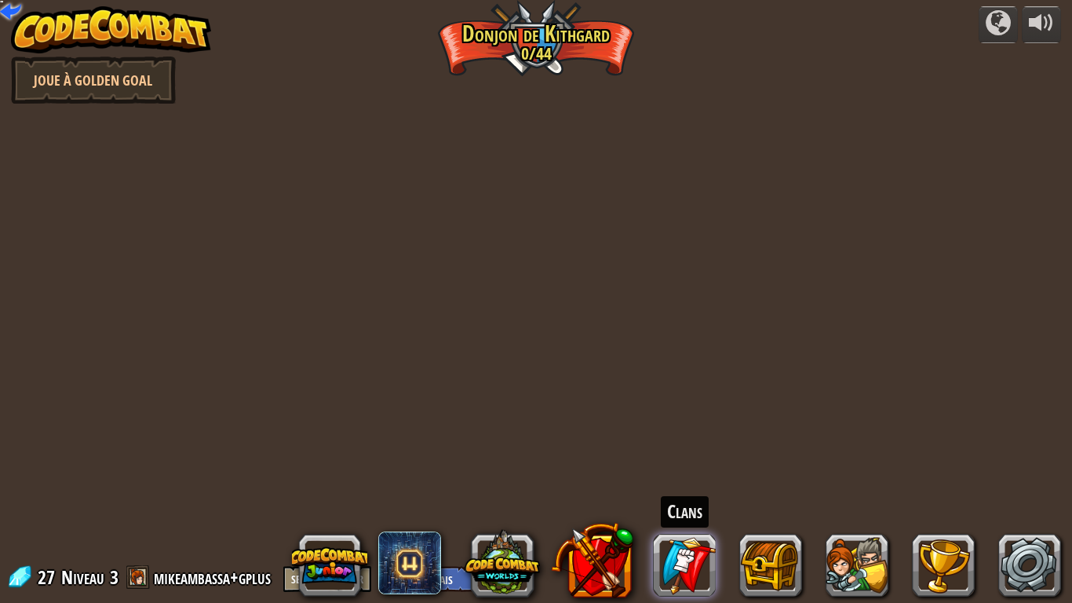
select select "fr"
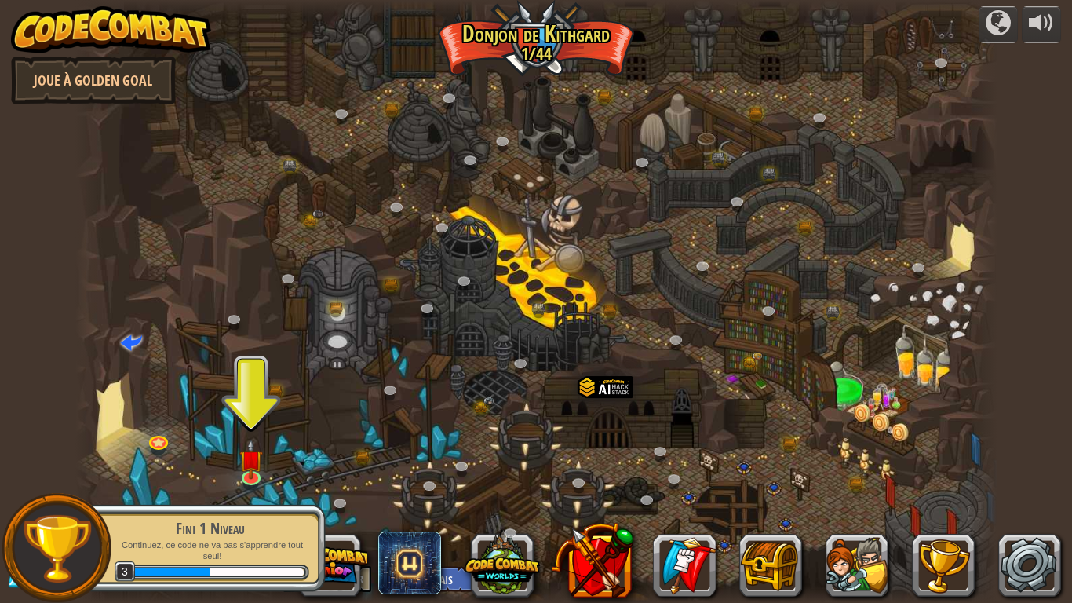
click at [285, 502] on p "Continuez, ce code ne va pas s'apprendre tout seul!" at bounding box center [210, 550] width 198 height 23
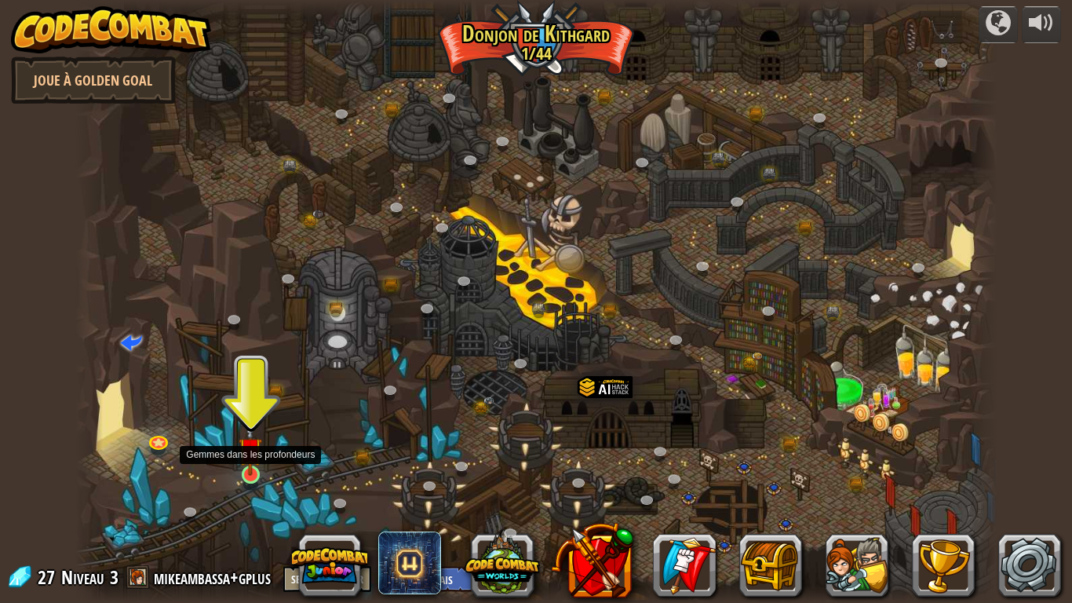
click at [246, 470] on img at bounding box center [251, 448] width 24 height 53
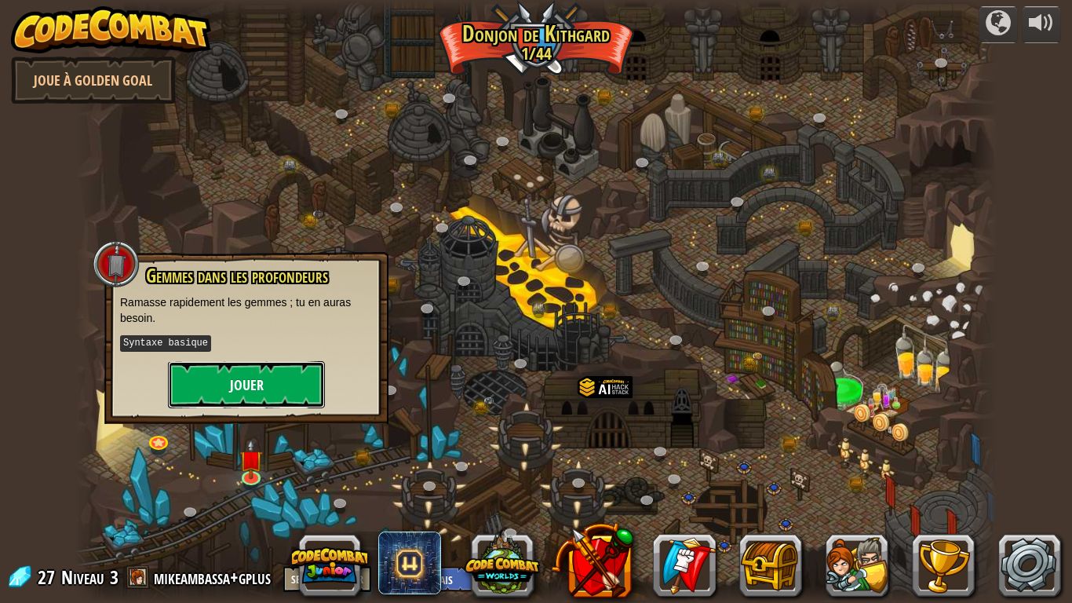
click at [270, 391] on button "Jouer" at bounding box center [246, 384] width 157 height 47
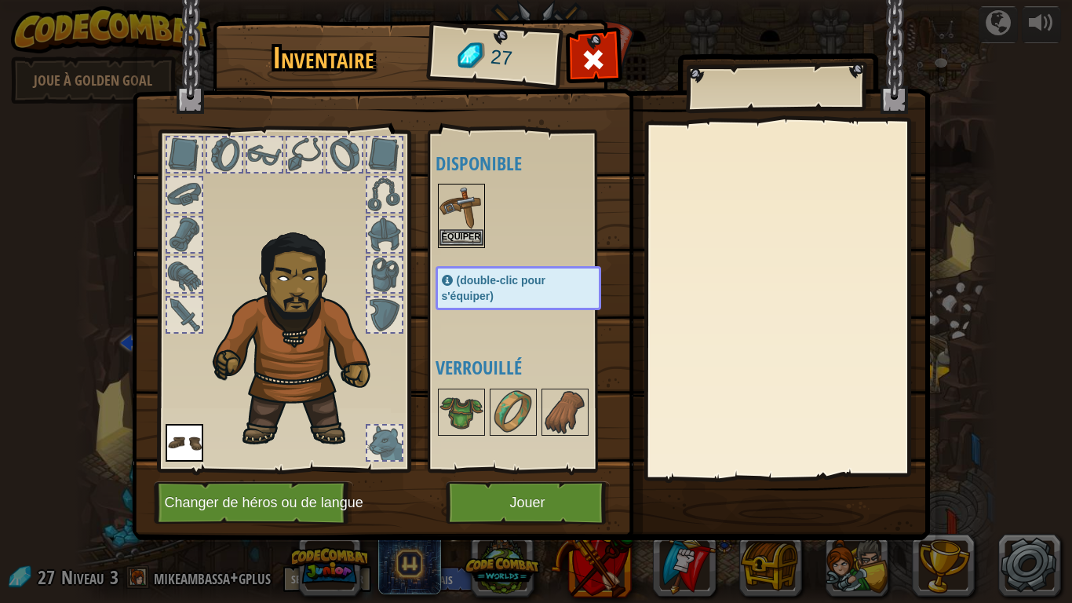
click at [466, 223] on img at bounding box center [462, 207] width 44 height 44
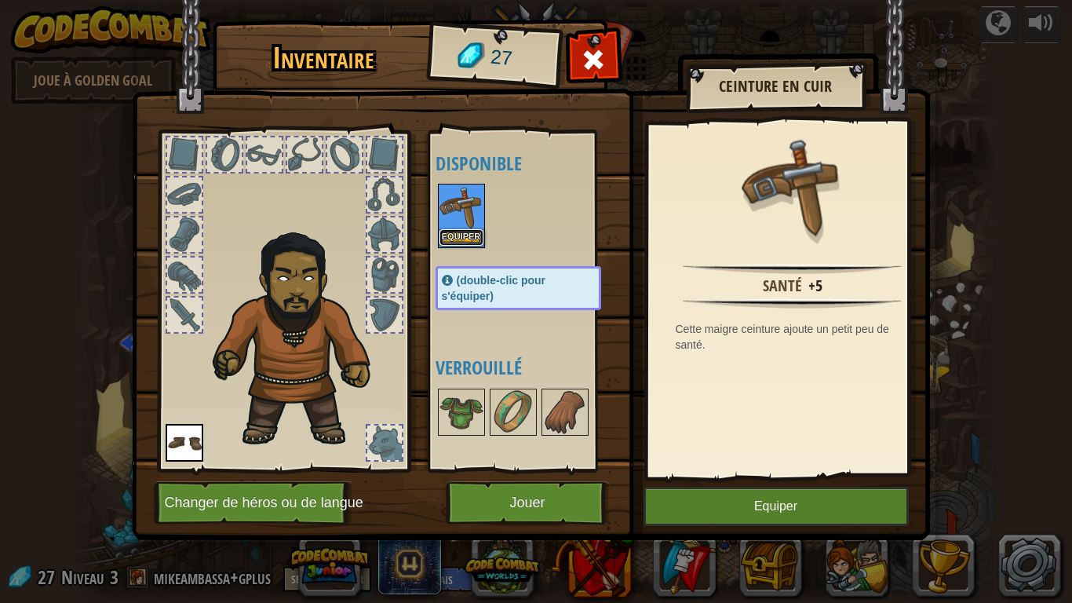
click at [459, 232] on button "Equiper" at bounding box center [462, 237] width 44 height 16
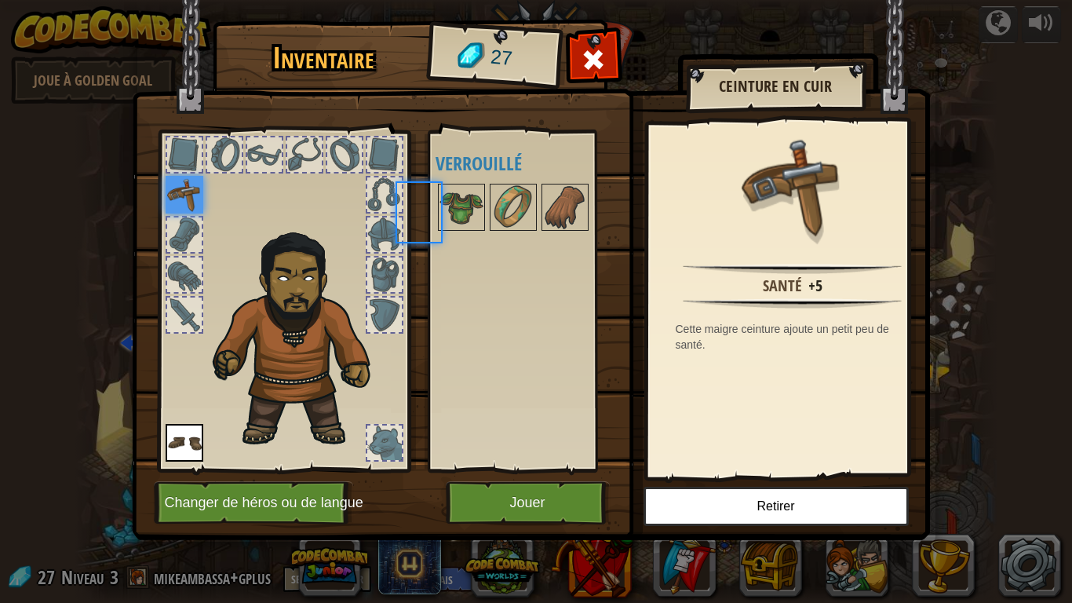
click at [459, 232] on div at bounding box center [534, 207] width 197 height 52
click at [581, 502] on button "Jouer" at bounding box center [528, 502] width 164 height 43
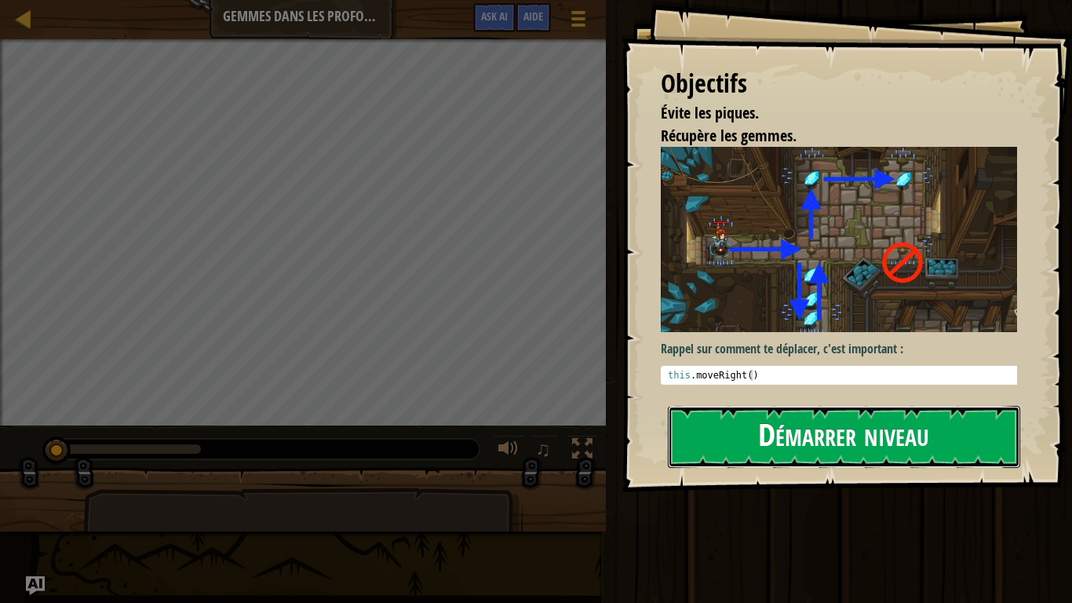
click at [830, 421] on button "Démarrer niveau" at bounding box center [844, 437] width 352 height 62
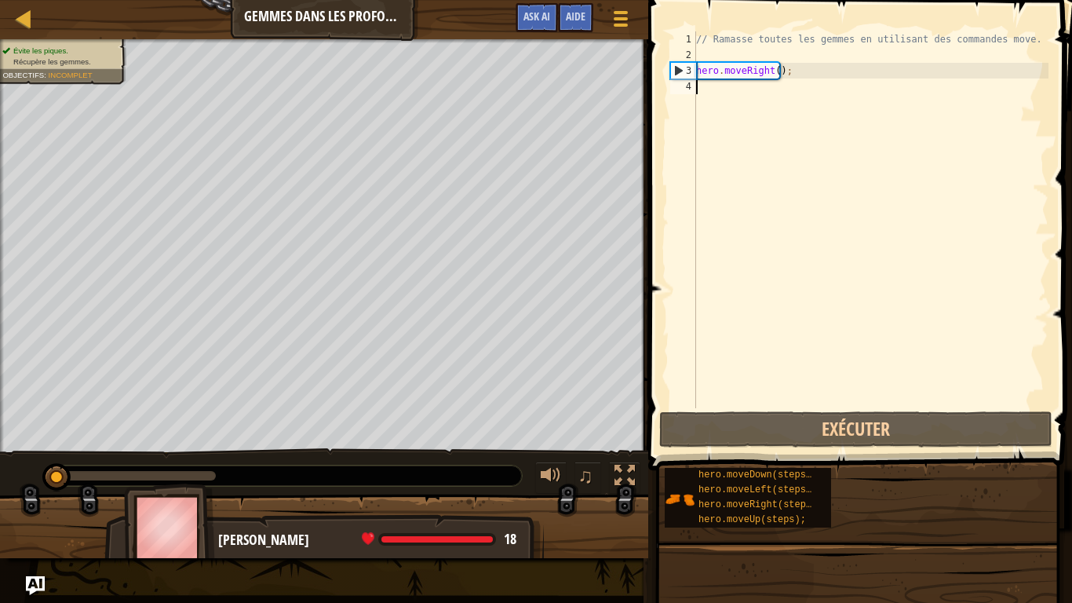
click at [810, 92] on div "// Ramasse toutes les gemmes en utilisant des commandes move. hero . moveRight …" at bounding box center [871, 235] width 356 height 408
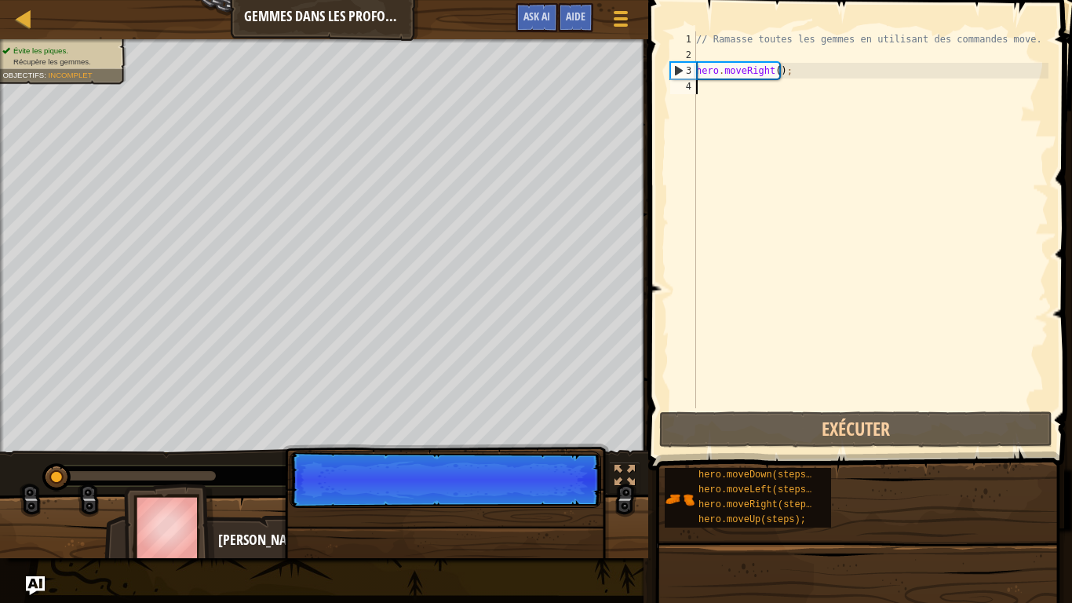
click at [810, 82] on div "// Ramasse toutes les gemmes en utilisant des commandes move. hero . moveRight …" at bounding box center [871, 235] width 356 height 408
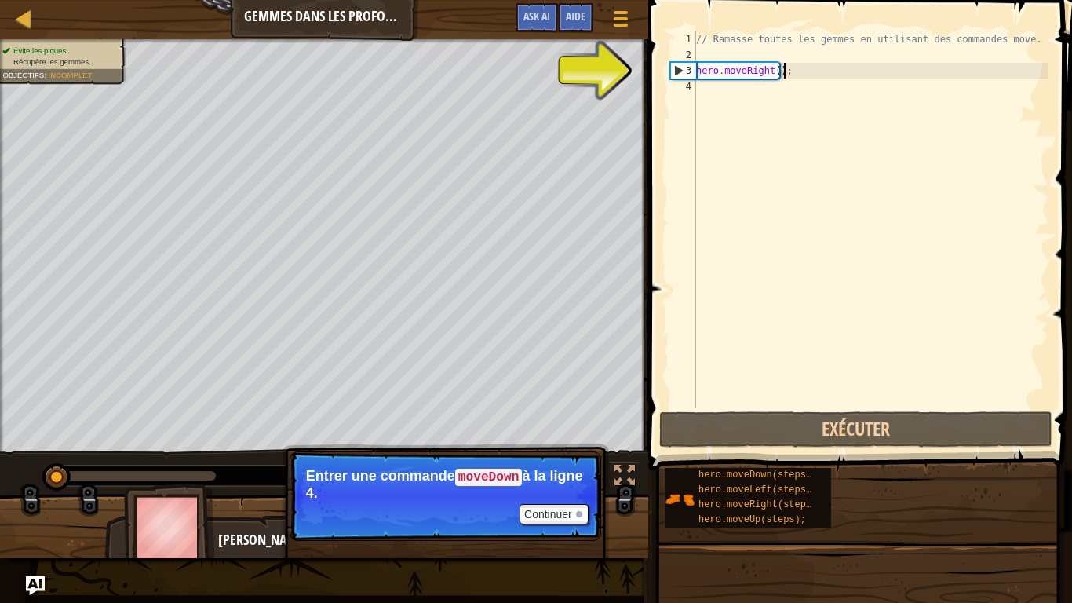
click at [803, 72] on div "// Ramasse toutes les gemmes en utilisant des commandes move. hero . moveRight …" at bounding box center [871, 235] width 356 height 408
type textarea "hero.moveRight();"
click at [765, 81] on div "// Ramasse toutes les gemmes en utilisant des commandes move. hero . moveRight …" at bounding box center [871, 235] width 356 height 408
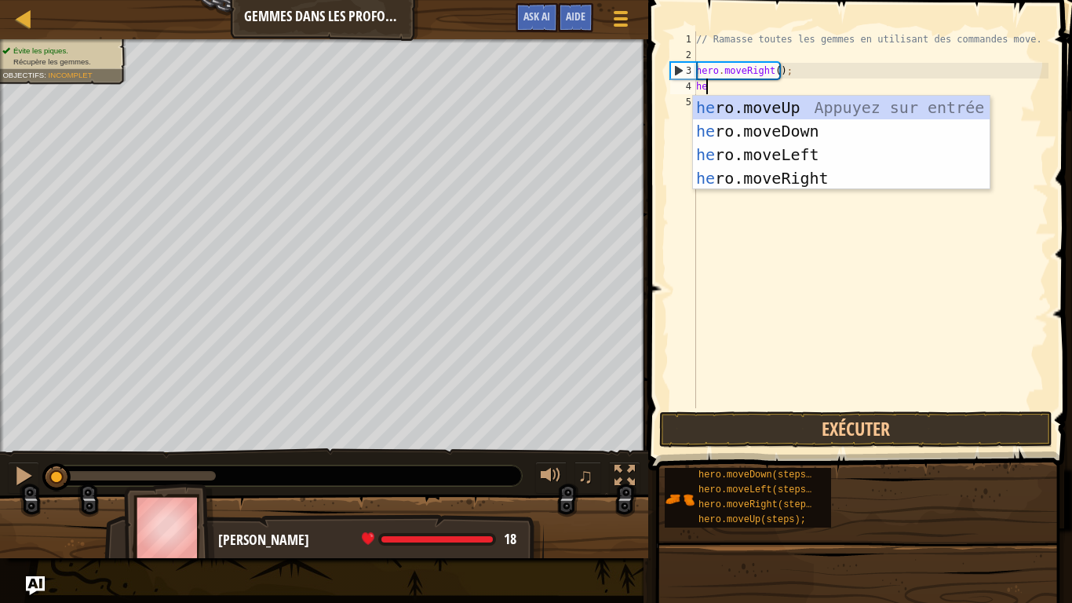
type textarea "her"
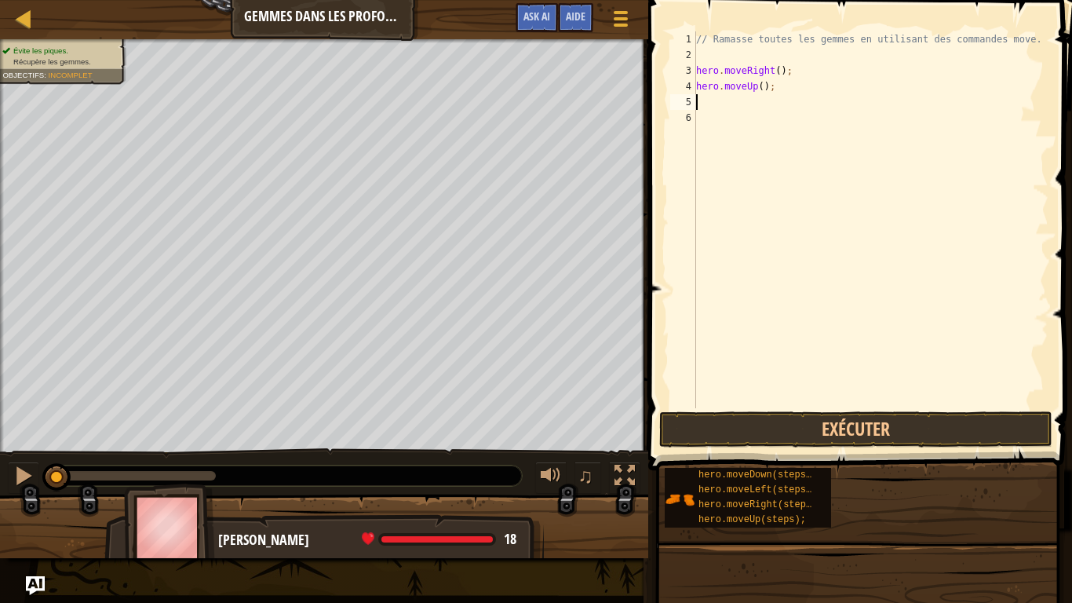
type textarea "hero.moveUp();"
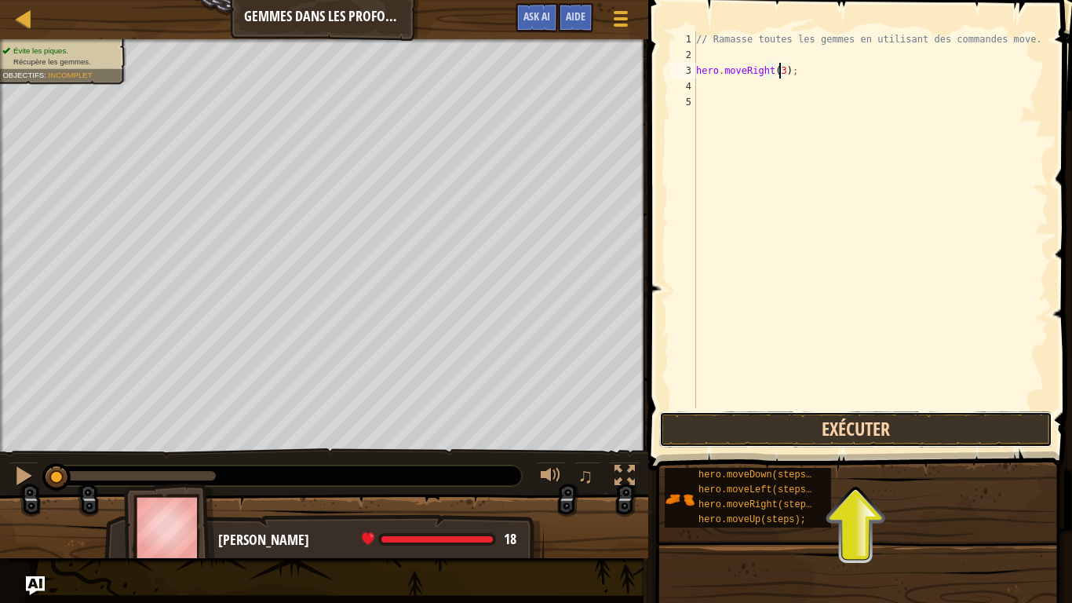
click at [896, 413] on button "Exécuter" at bounding box center [855, 429] width 393 height 36
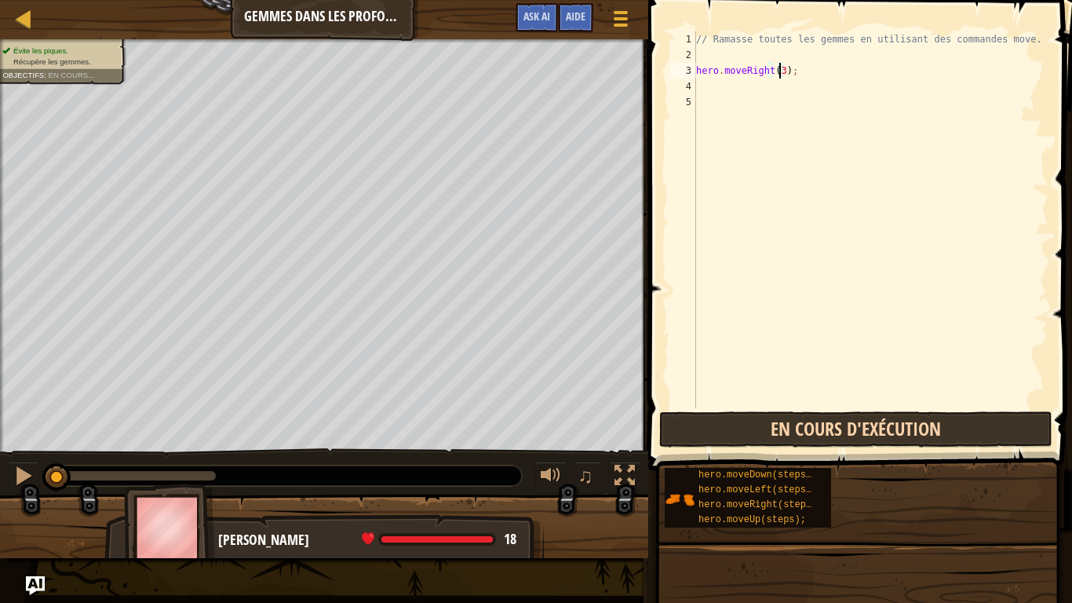
click at [896, 413] on button "En cours d'exécution" at bounding box center [855, 429] width 393 height 36
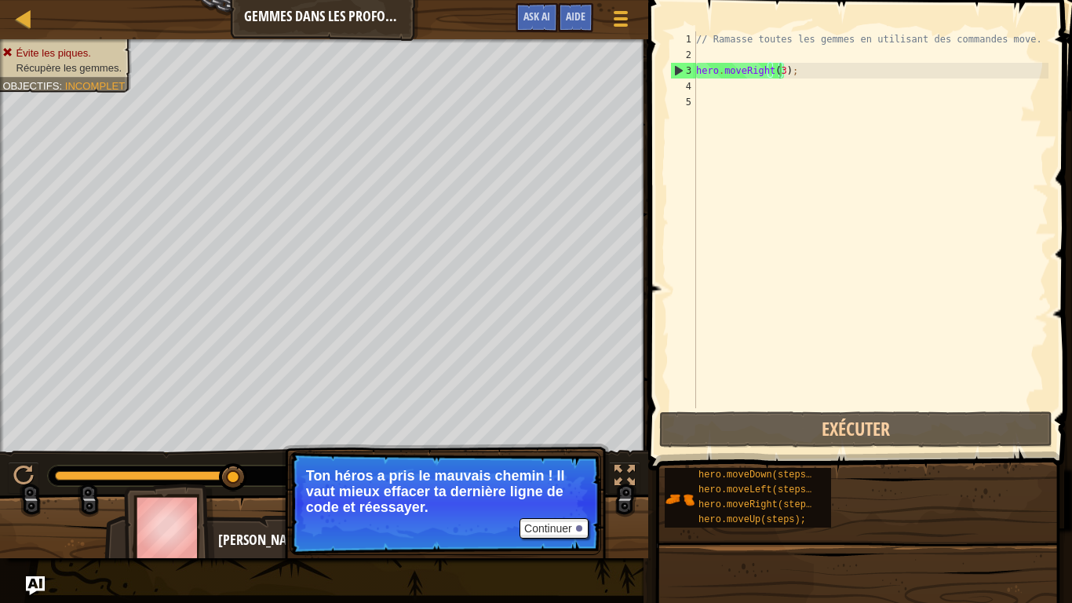
click at [563, 502] on p "Continuer Ton héros a pris le mauvais chemin ! Il vaut mieux effacer ta dernièr…" at bounding box center [446, 503] width 312 height 104
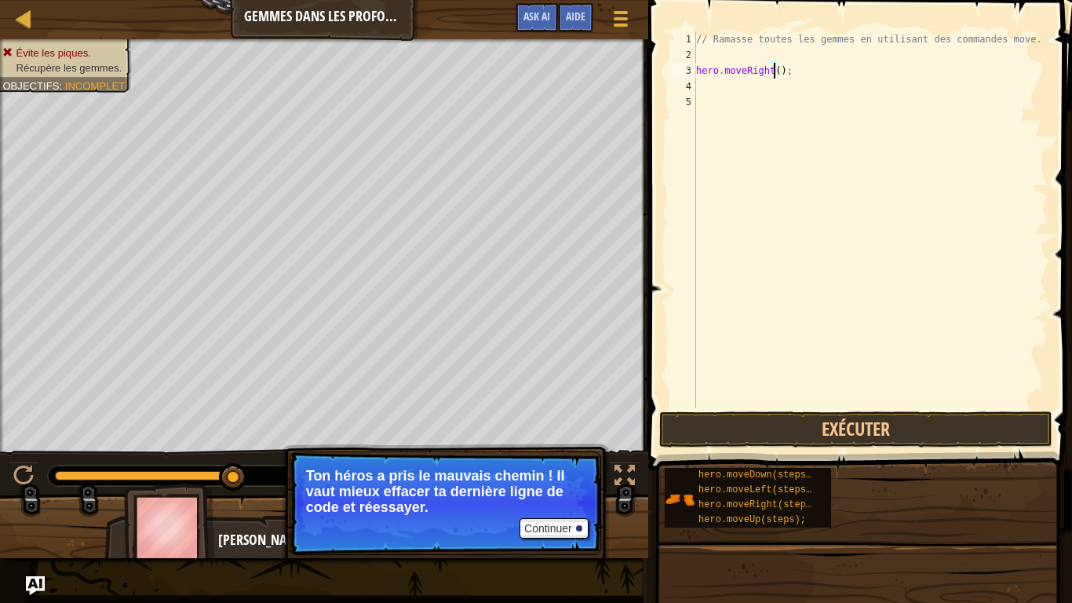
type textarea "hero.moveRight(1);"
type textarea "h"
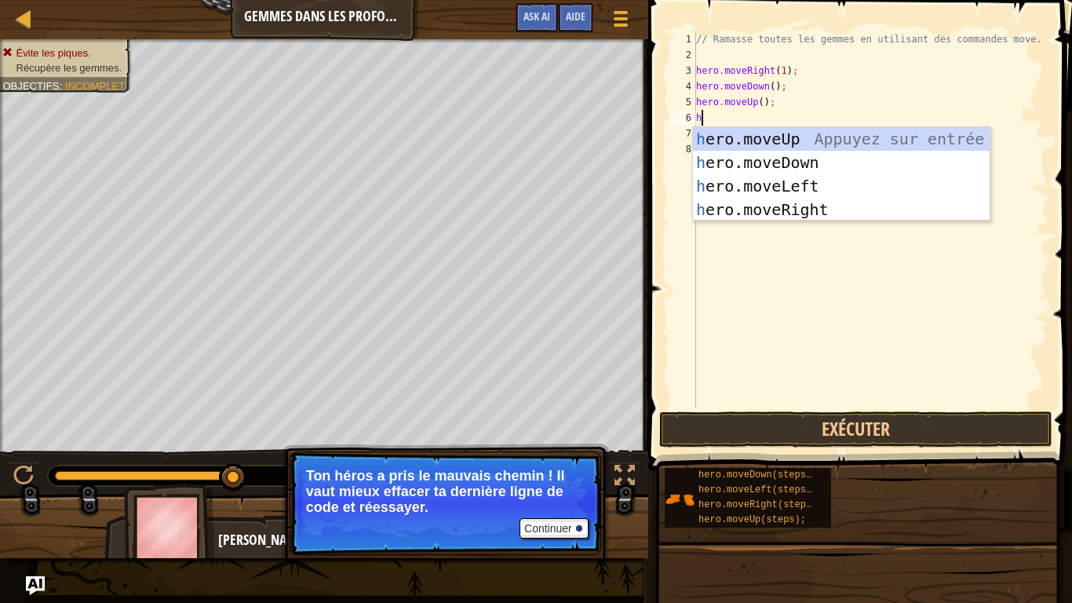
type textarea "her"
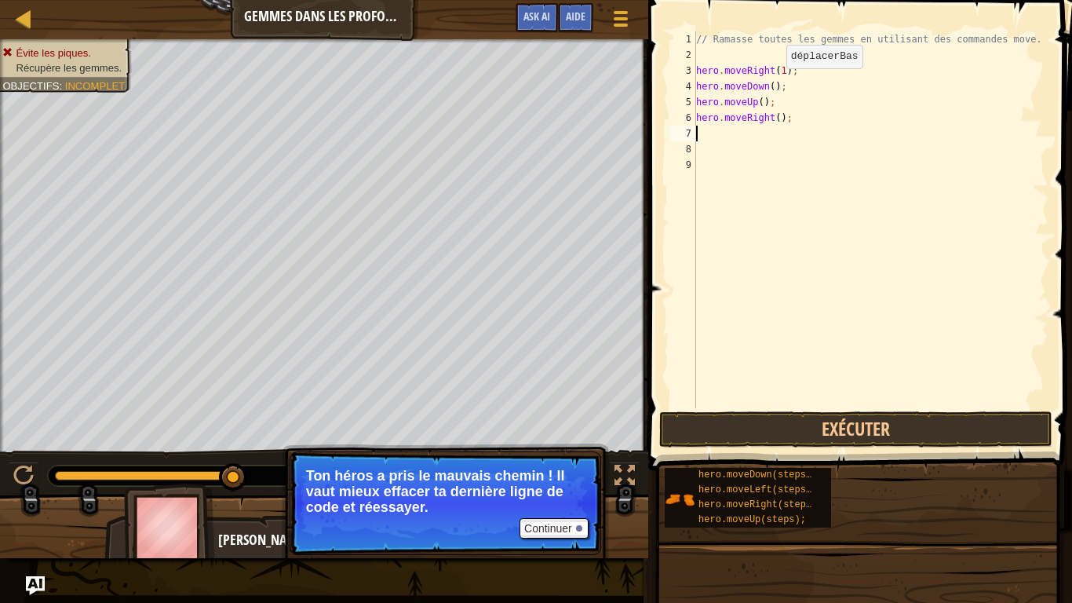
click at [769, 87] on div "// Ramasse toutes les gemmes en utilisant des commandes move. hero . moveRight …" at bounding box center [871, 235] width 356 height 408
type textarea "hero.moveUp(2);"
click at [891, 422] on button "Exécuter" at bounding box center [855, 429] width 393 height 36
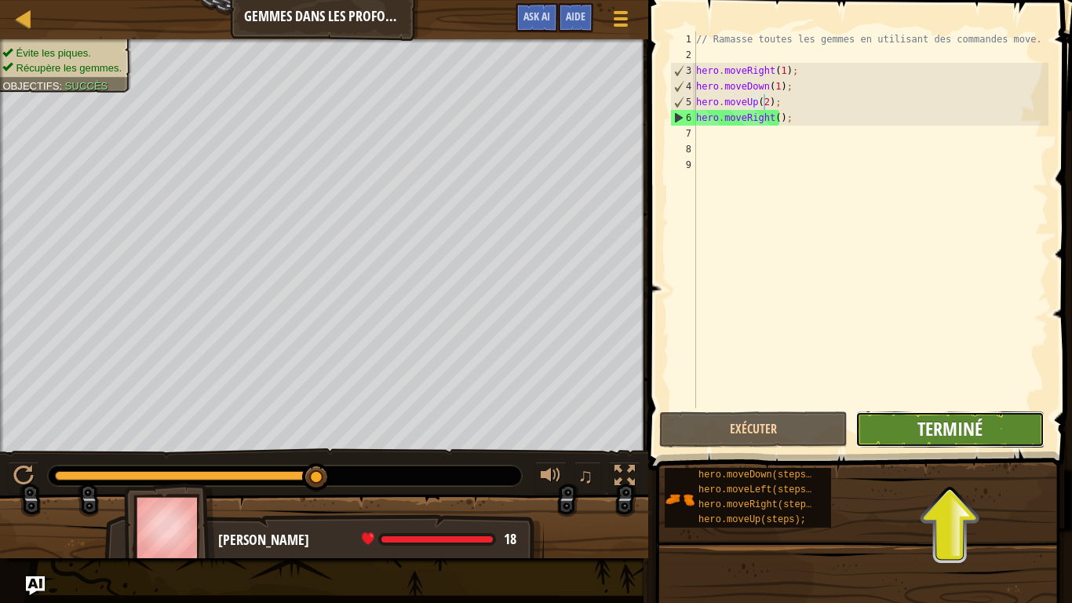
click at [969, 422] on span "Terminé" at bounding box center [950, 428] width 65 height 25
